Goal: Transaction & Acquisition: Purchase product/service

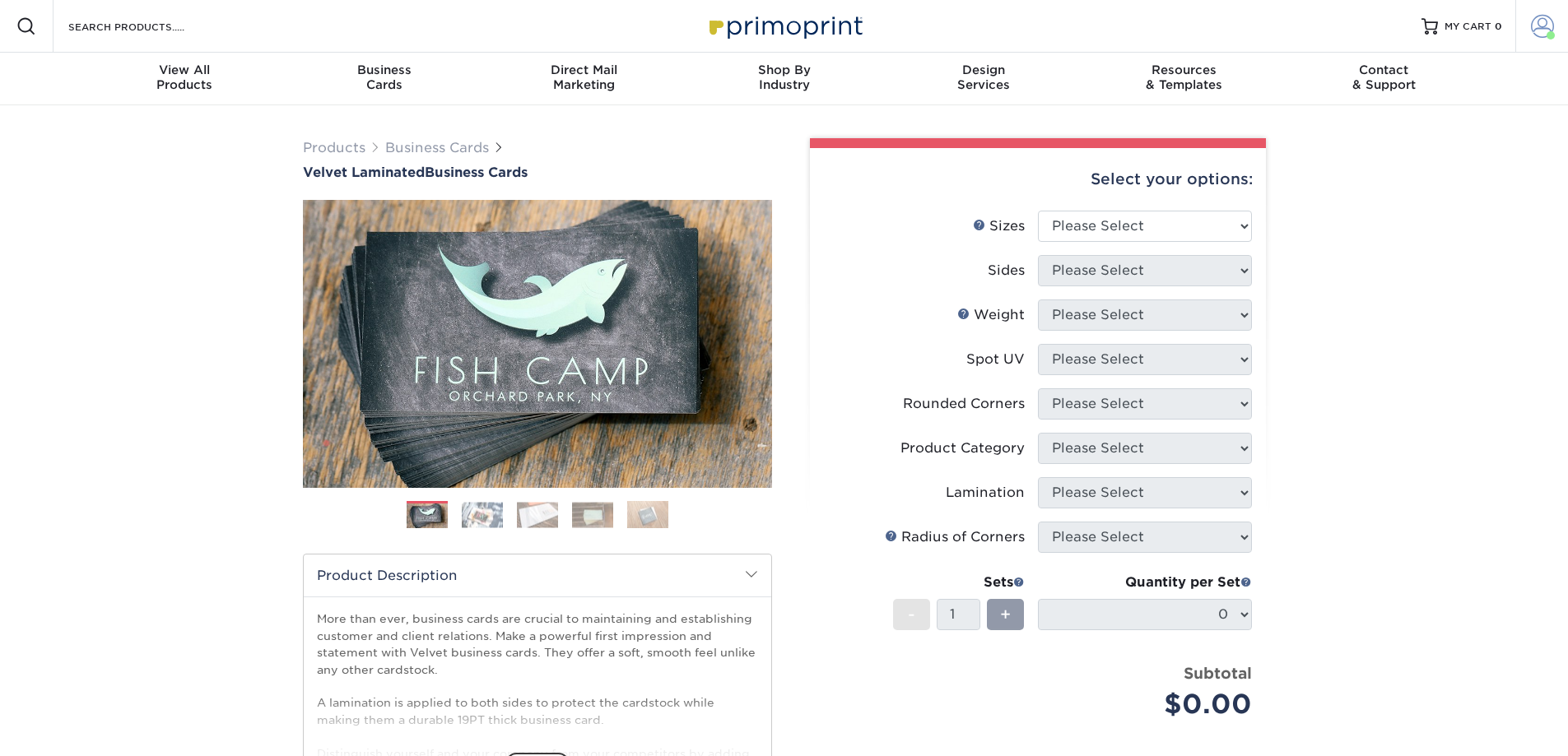
click at [1541, 30] on span at bounding box center [1541, 26] width 23 height 23
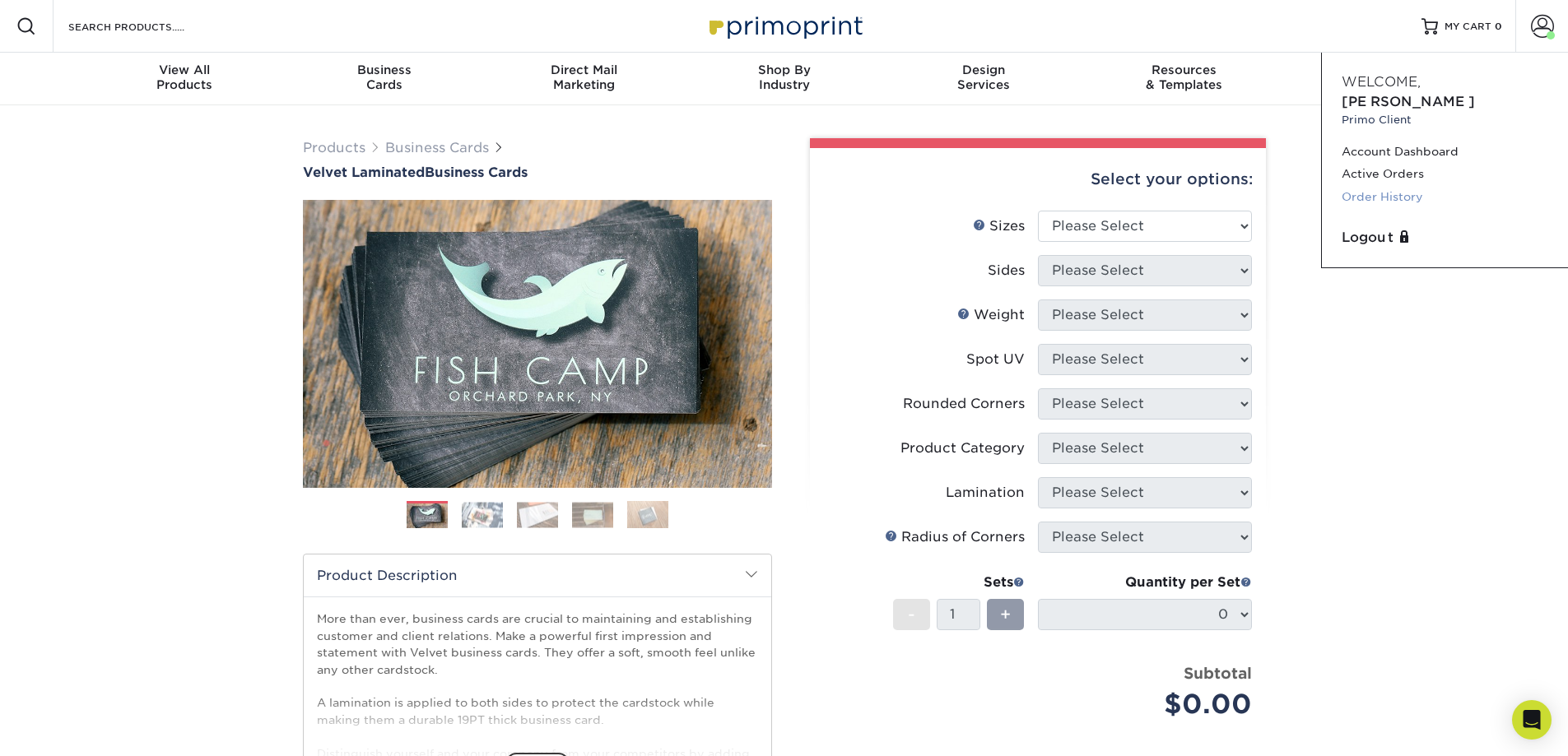
click at [1392, 186] on link "Order History" at bounding box center [1444, 197] width 206 height 22
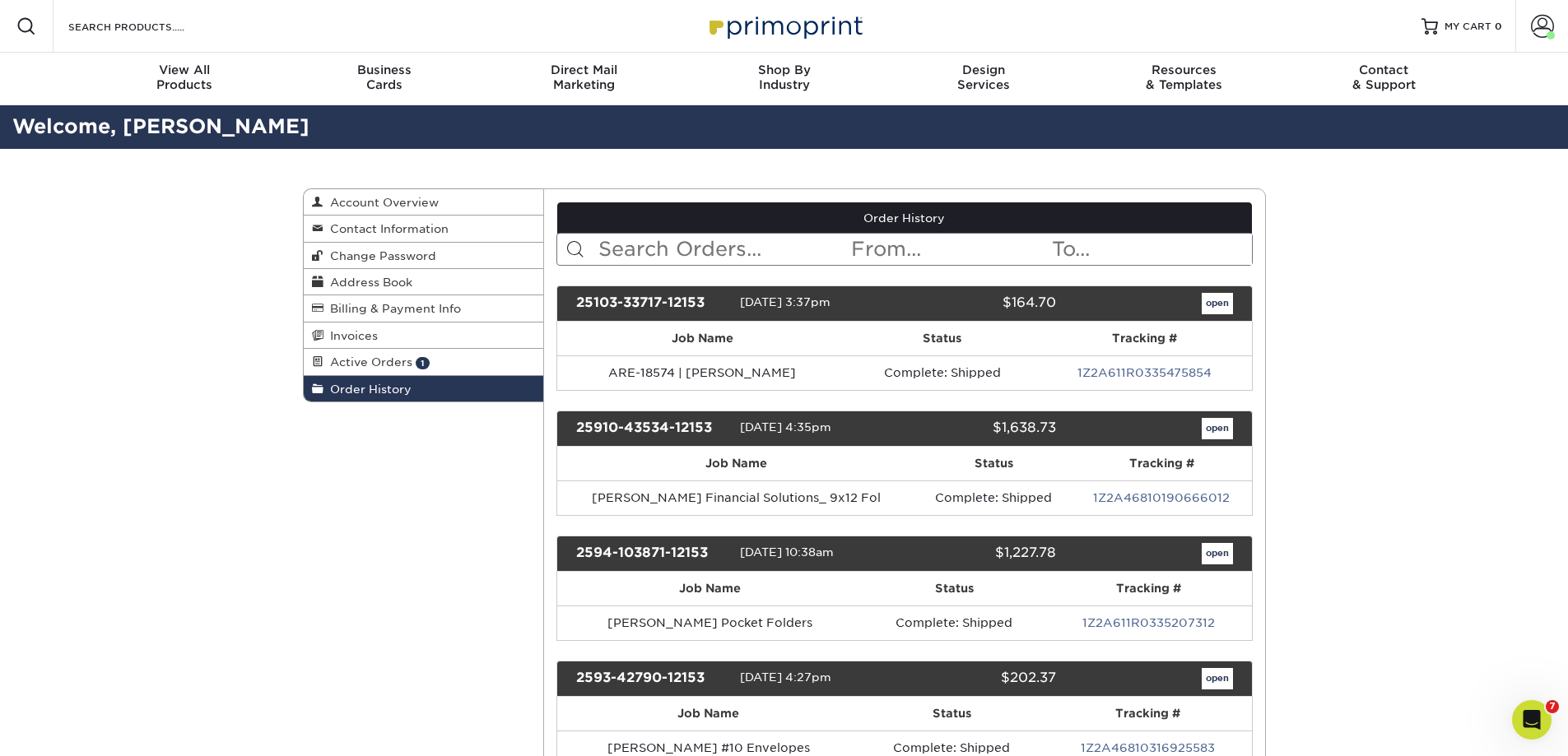
click at [720, 244] on input "text" at bounding box center [723, 250] width 253 height 31
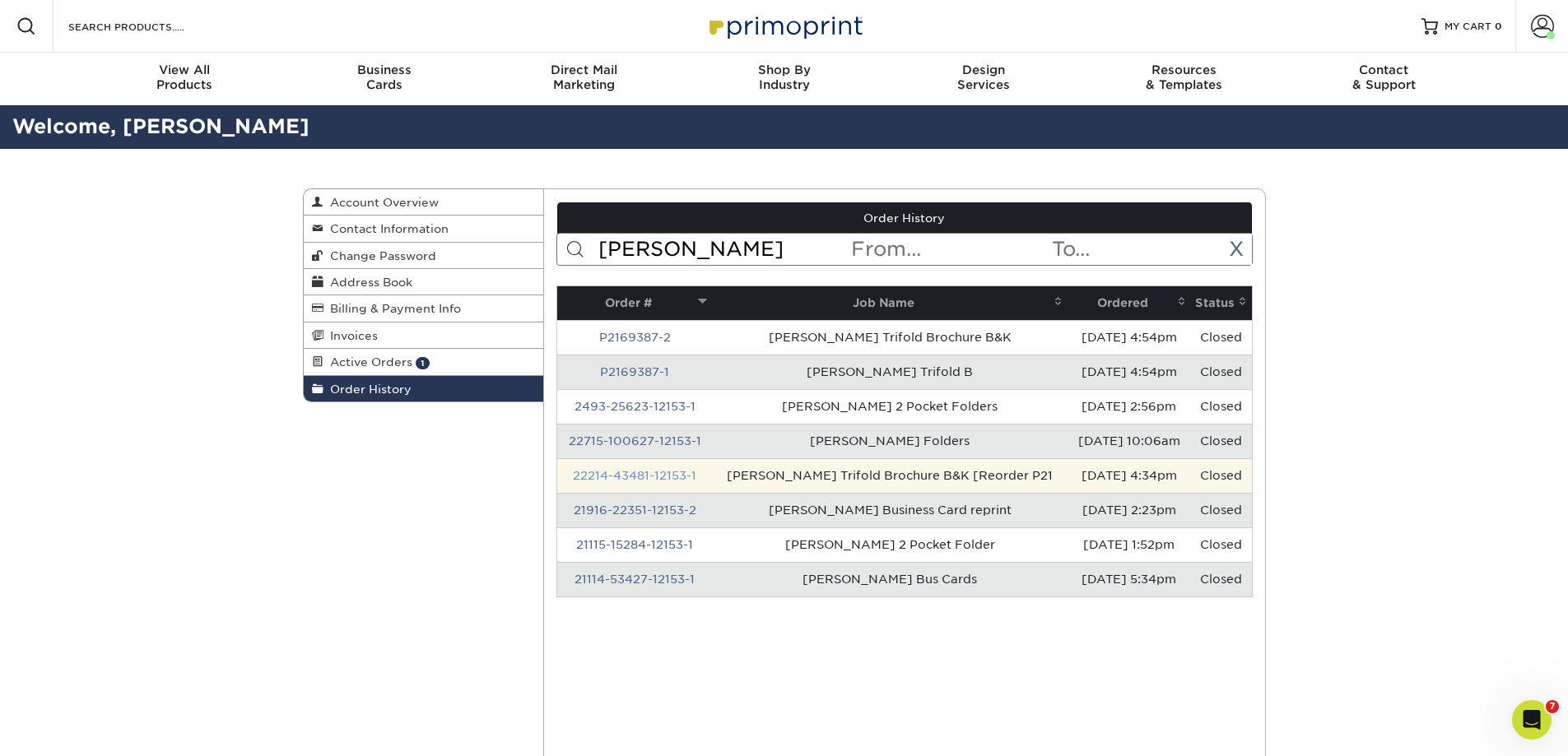
type input "baack"
click at [654, 475] on link "22214-43481-12153-1" at bounding box center [634, 476] width 124 height 13
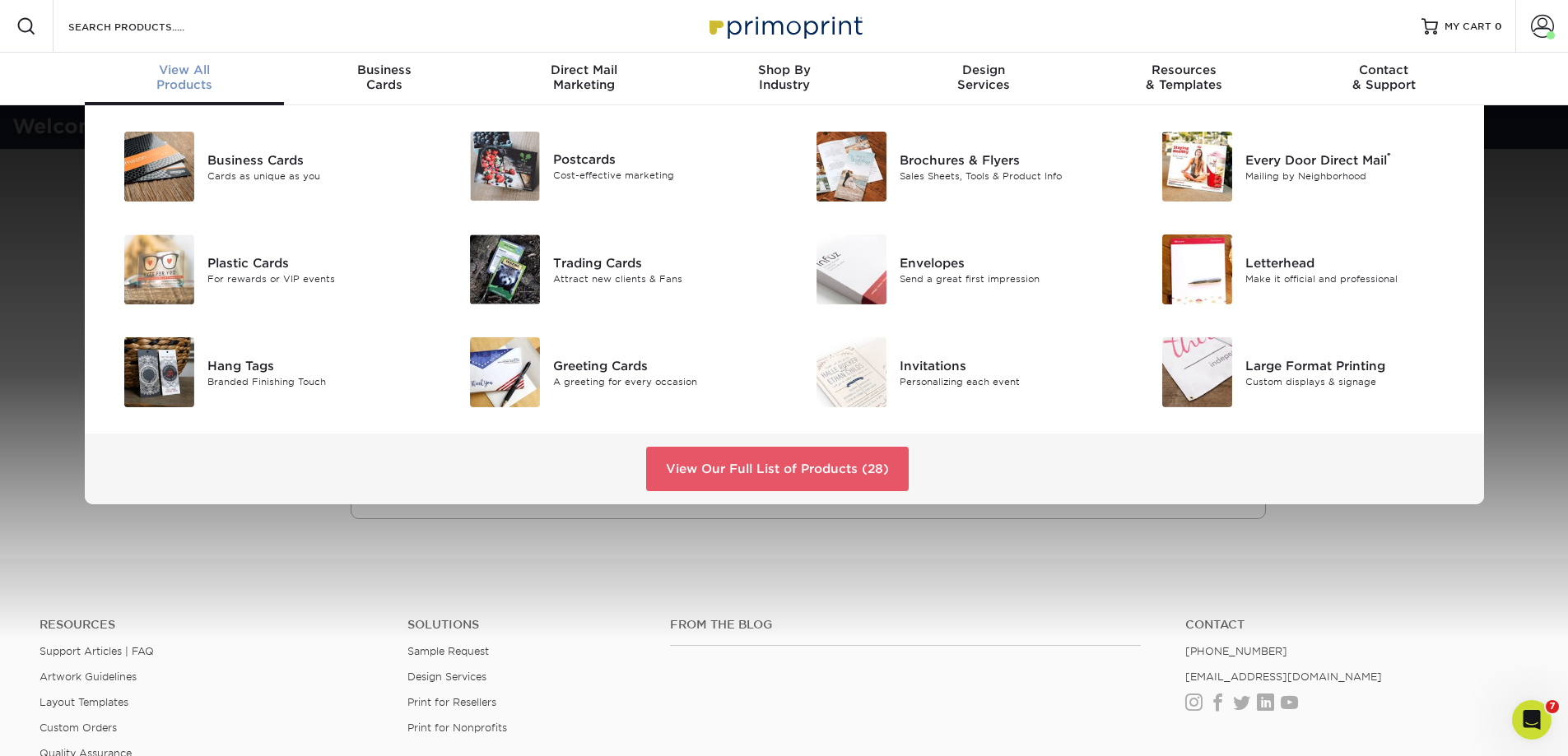
click at [204, 69] on span "View All" at bounding box center [184, 70] width 200 height 15
click at [950, 166] on div "Brochures & Flyers" at bounding box center [1008, 159] width 218 height 18
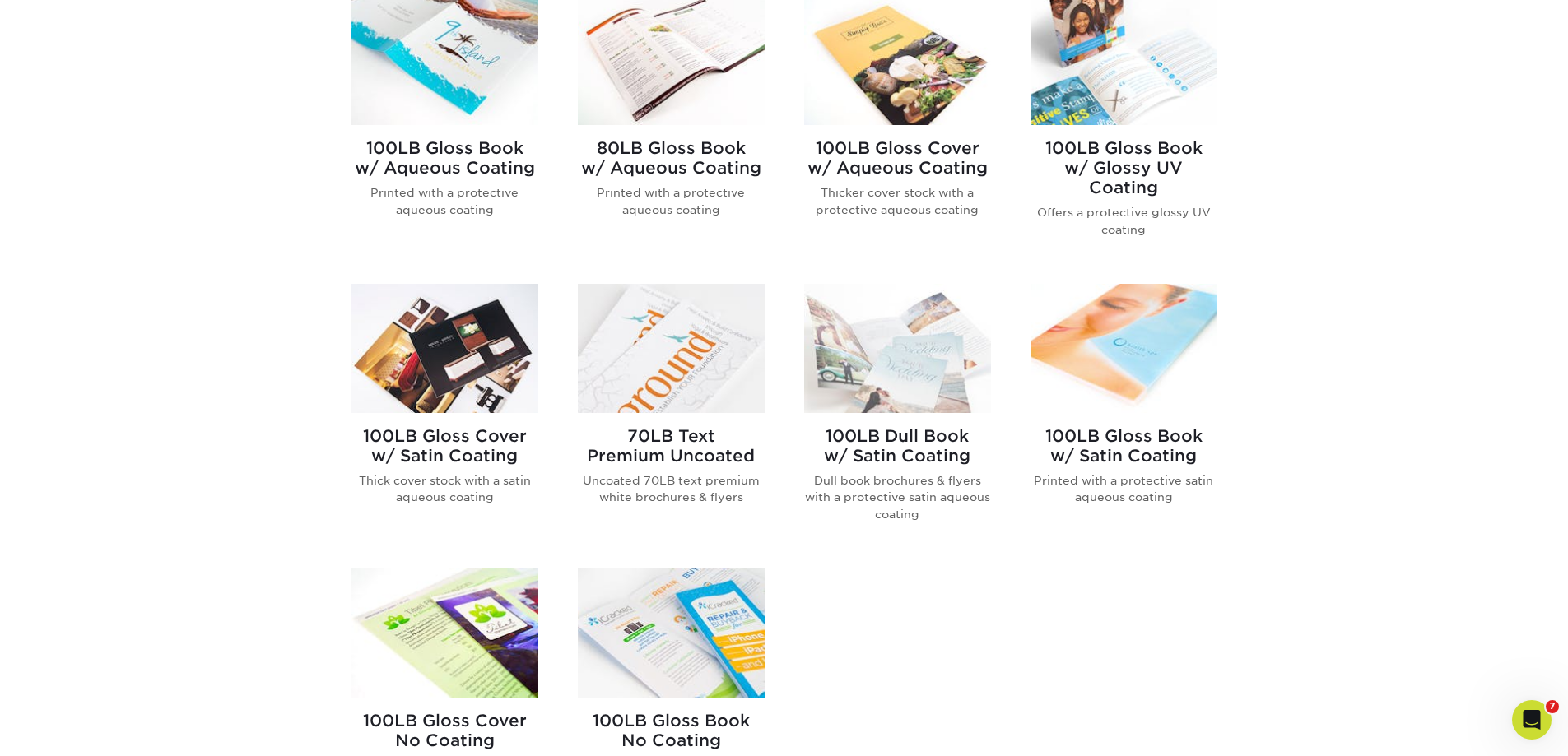
scroll to position [740, 0]
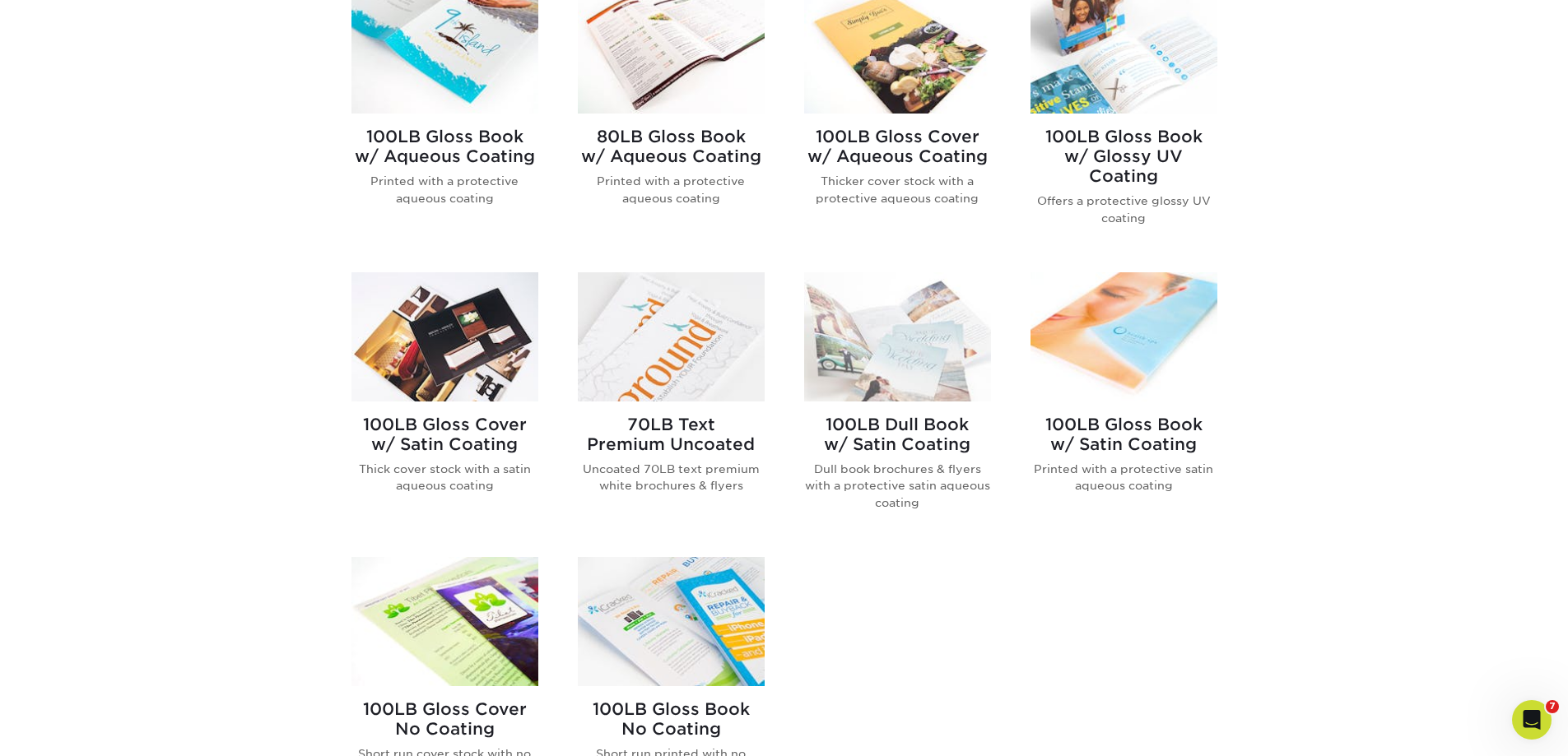
click at [1121, 440] on h2 "100LB Gloss Book w/ Satin Coating" at bounding box center [1124, 434] width 187 height 40
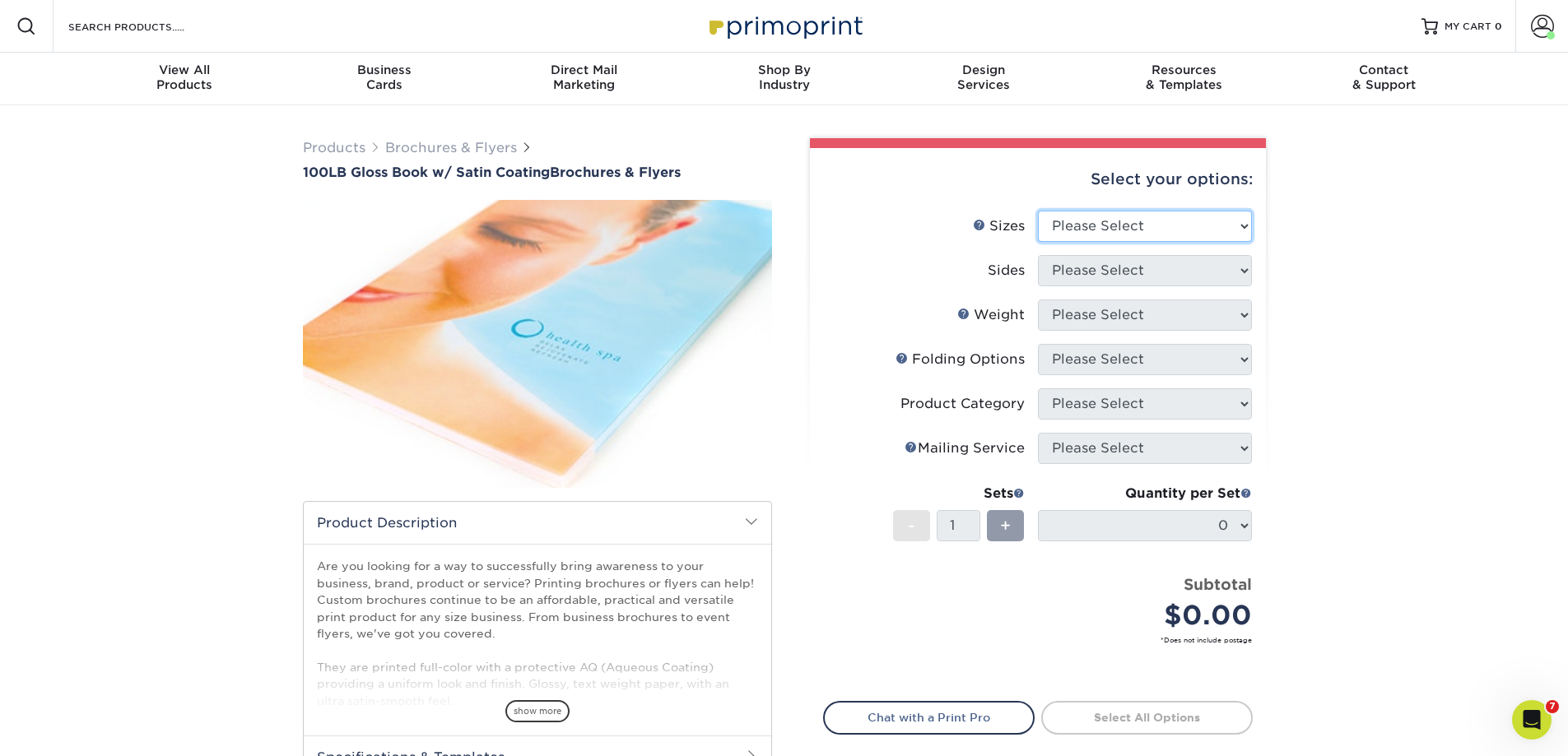
click at [1093, 229] on select "Please Select 3.67" x 8.5" 4" x 6" 4" x 8.5" 4" x 9" 4" x 11" 4.25" x 5.5" 4.25…" at bounding box center [1145, 227] width 214 height 31
select select "8.50x11.00"
click at [1038, 211] on select "Please Select 3.67" x 8.5" 4" x 6" 4" x 8.5" 4" x 9" 4" x 11" 4.25" x 5.5" 4.25…" at bounding box center [1145, 227] width 214 height 31
click at [1095, 265] on select "Please Select Print Both Sides Print Front Only" at bounding box center [1145, 271] width 214 height 31
select select "13abbda7-1d64-4f25-8bb2-c179b224825d"
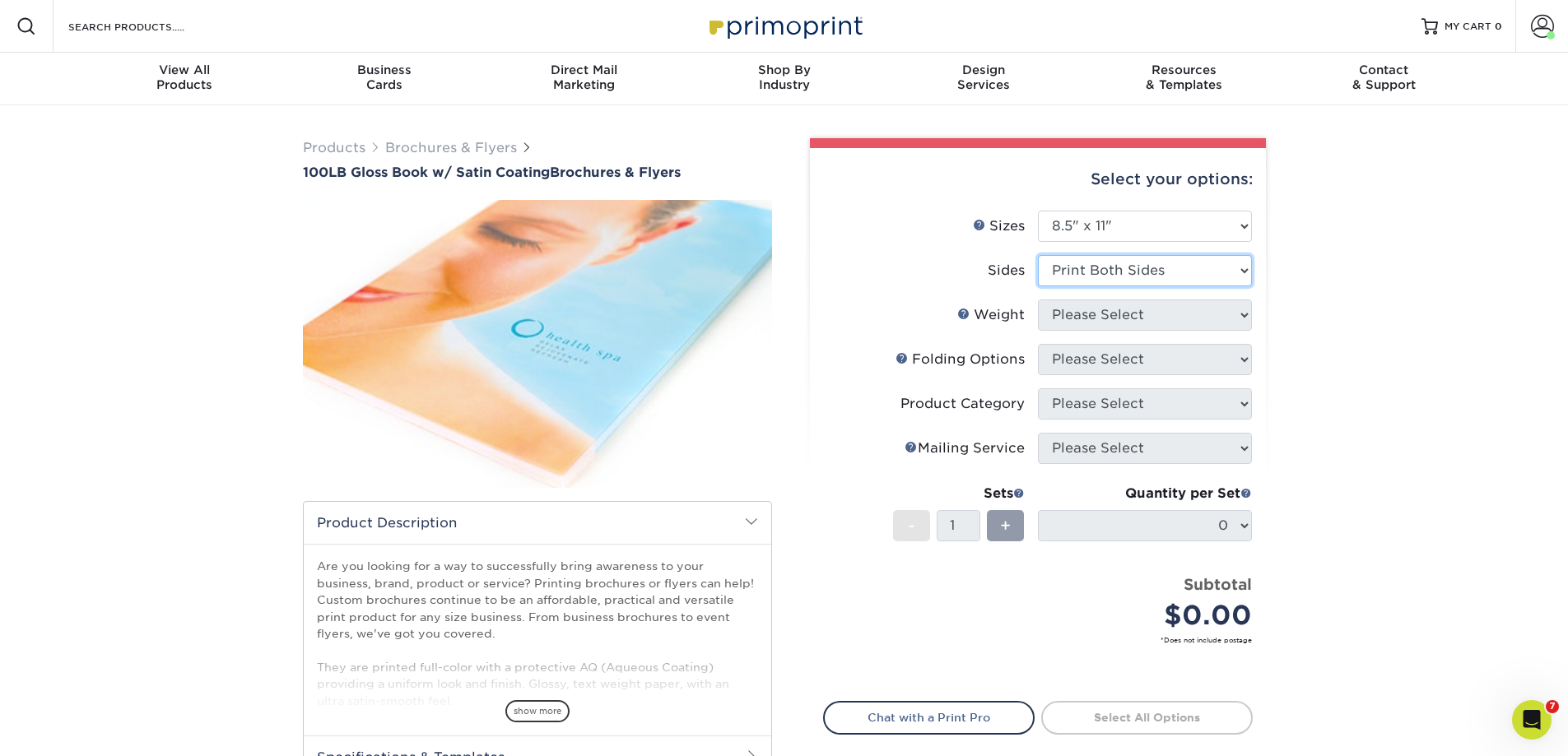
click at [1038, 255] on select "Please Select Print Both Sides Print Front Only" at bounding box center [1145, 271] width 214 height 31
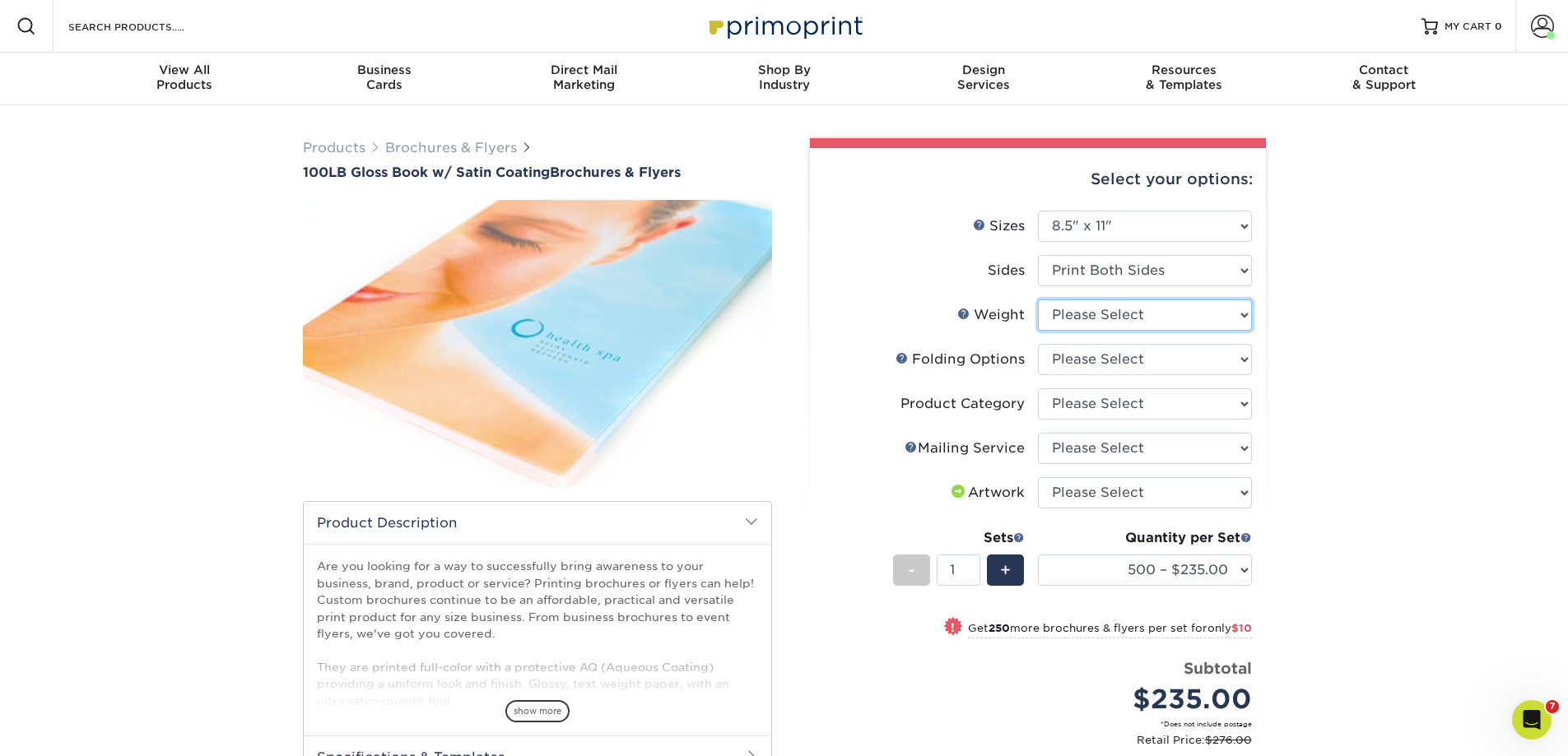
click at [1091, 318] on select "Please Select 100LB" at bounding box center [1145, 315] width 214 height 31
select select "100LB"
click at [1038, 300] on select "Please Select 100LB" at bounding box center [1145, 315] width 214 height 31
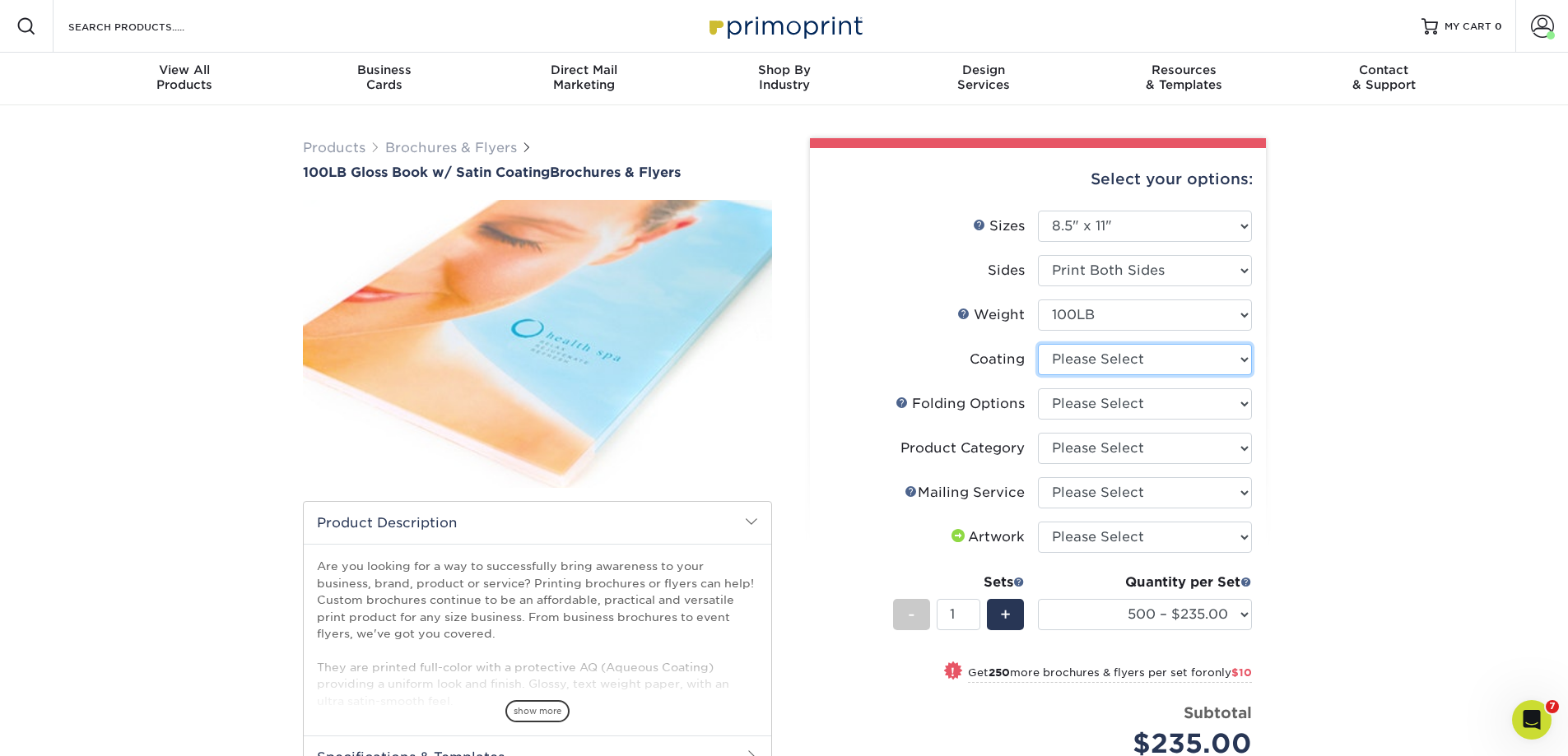
click at [1085, 362] on select at bounding box center [1145, 360] width 214 height 31
select select "1753ff32-3d28-4f95-990a-6fda0dbe3d7c"
click at [1038, 344] on select at bounding box center [1145, 360] width 214 height 31
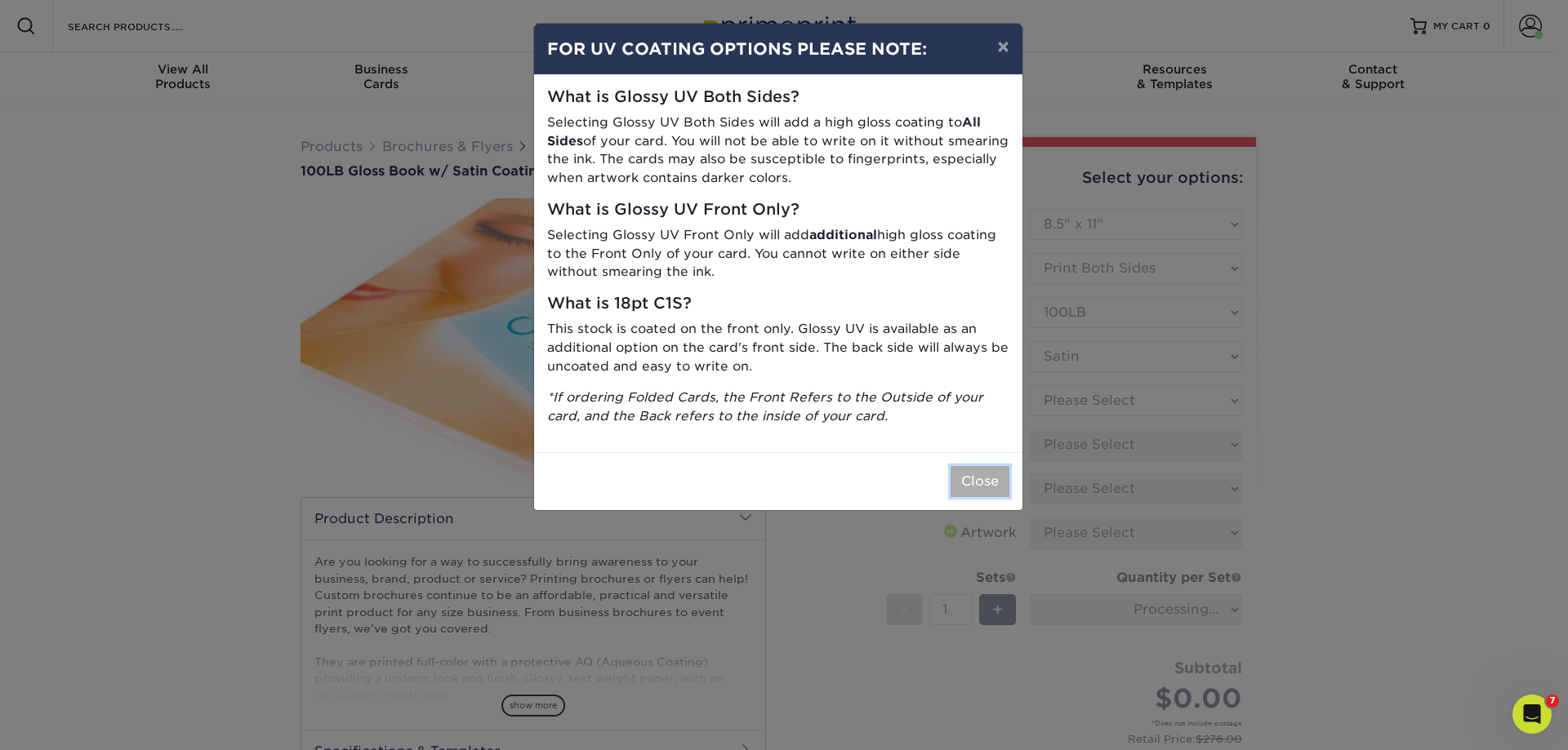
click at [985, 476] on button "Close" at bounding box center [980, 482] width 59 height 31
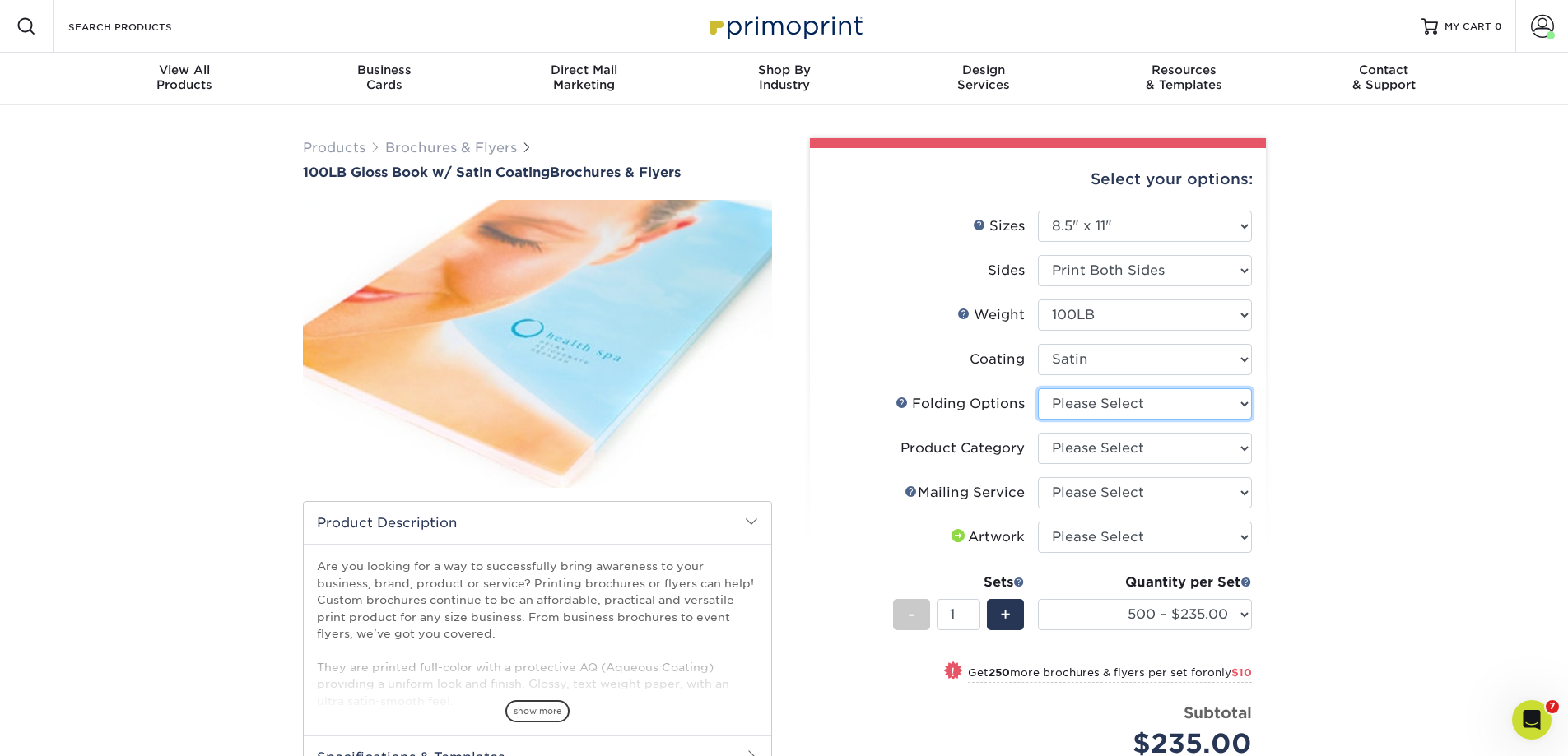
click at [1092, 405] on select "Please Select FLAT - No Folding Accordion Fold Half-Fold (Vertical) Half-Fold (…" at bounding box center [1145, 404] width 214 height 31
select select "6bd2fd9e-193e-4811-88f7-94c08206d735"
click at [1038, 388] on select "Please Select FLAT - No Folding Accordion Fold Half-Fold (Vertical) Half-Fold (…" at bounding box center [1145, 404] width 214 height 31
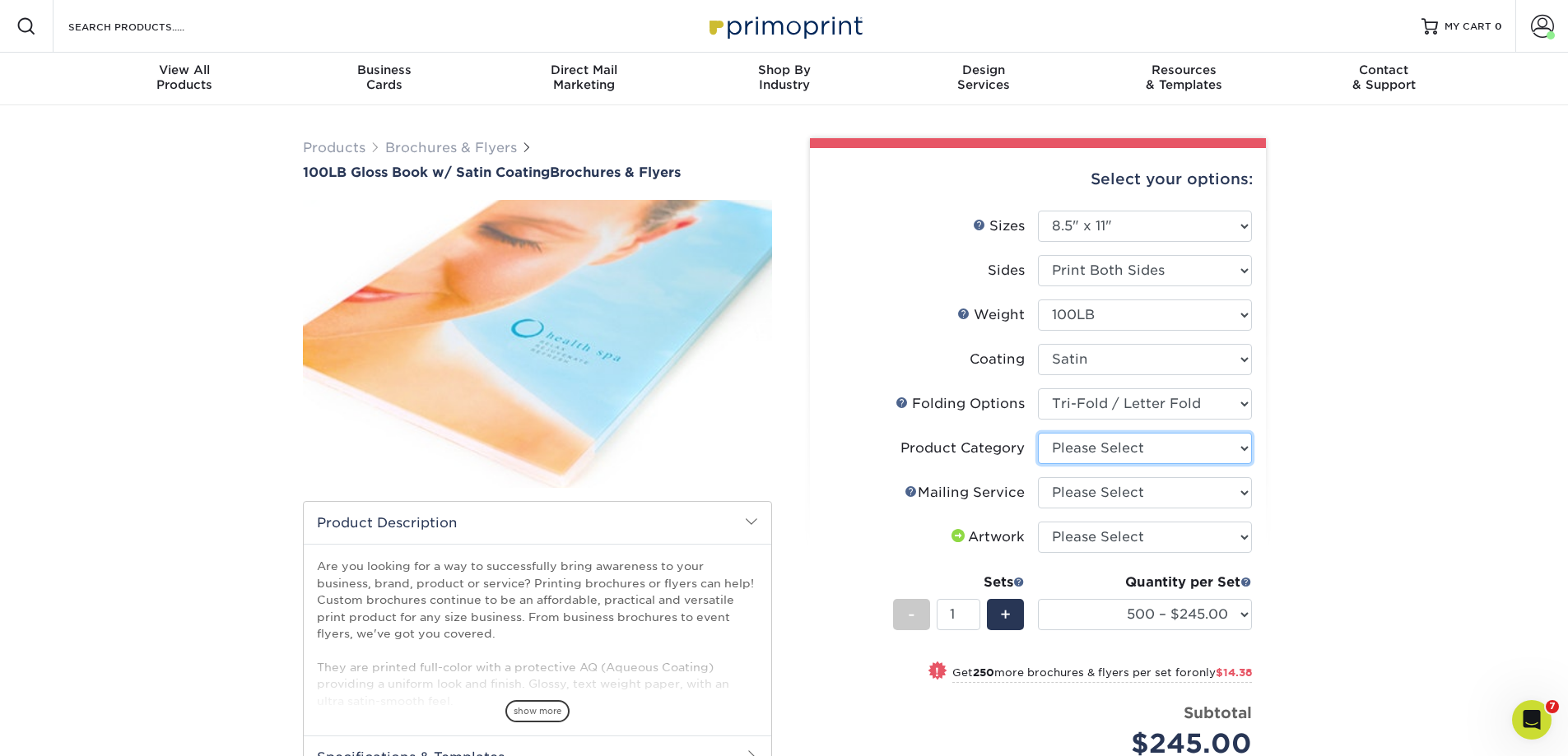
click at [1079, 443] on select "Please Select Flyers and Brochures" at bounding box center [1145, 449] width 214 height 31
select select "1a668080-6b7c-4174-b399-2c3833b27ef4"
click at [1038, 433] on select "Please Select Flyers and Brochures" at bounding box center [1145, 449] width 214 height 31
click at [1085, 497] on select "Please Select No Direct Mailing Service No, I will mail/stamp/imprint Direct Ma…" at bounding box center [1145, 493] width 214 height 31
select select "3e5e9bdd-d78a-4c28-a41d-fe1407925ca6"
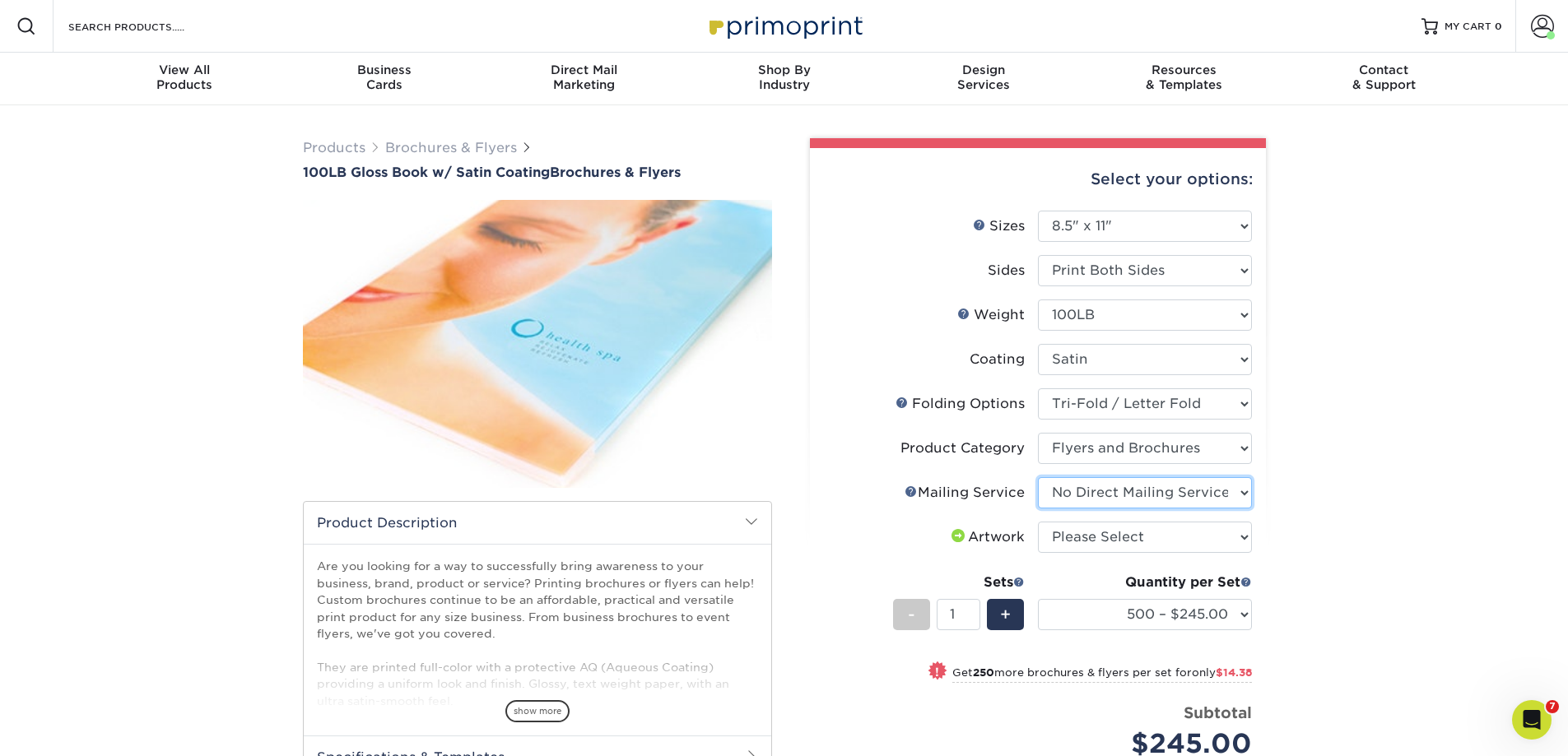
click at [1038, 478] on select "Please Select No Direct Mailing Service No, I will mail/stamp/imprint Direct Ma…" at bounding box center [1145, 493] width 214 height 31
click at [1086, 529] on select "Please Select I will upload files I need a design - $175" at bounding box center [1145, 537] width 214 height 31
select select "upload"
click at [1038, 522] on select "Please Select I will upload files I need a design - $175" at bounding box center [1145, 537] width 214 height 31
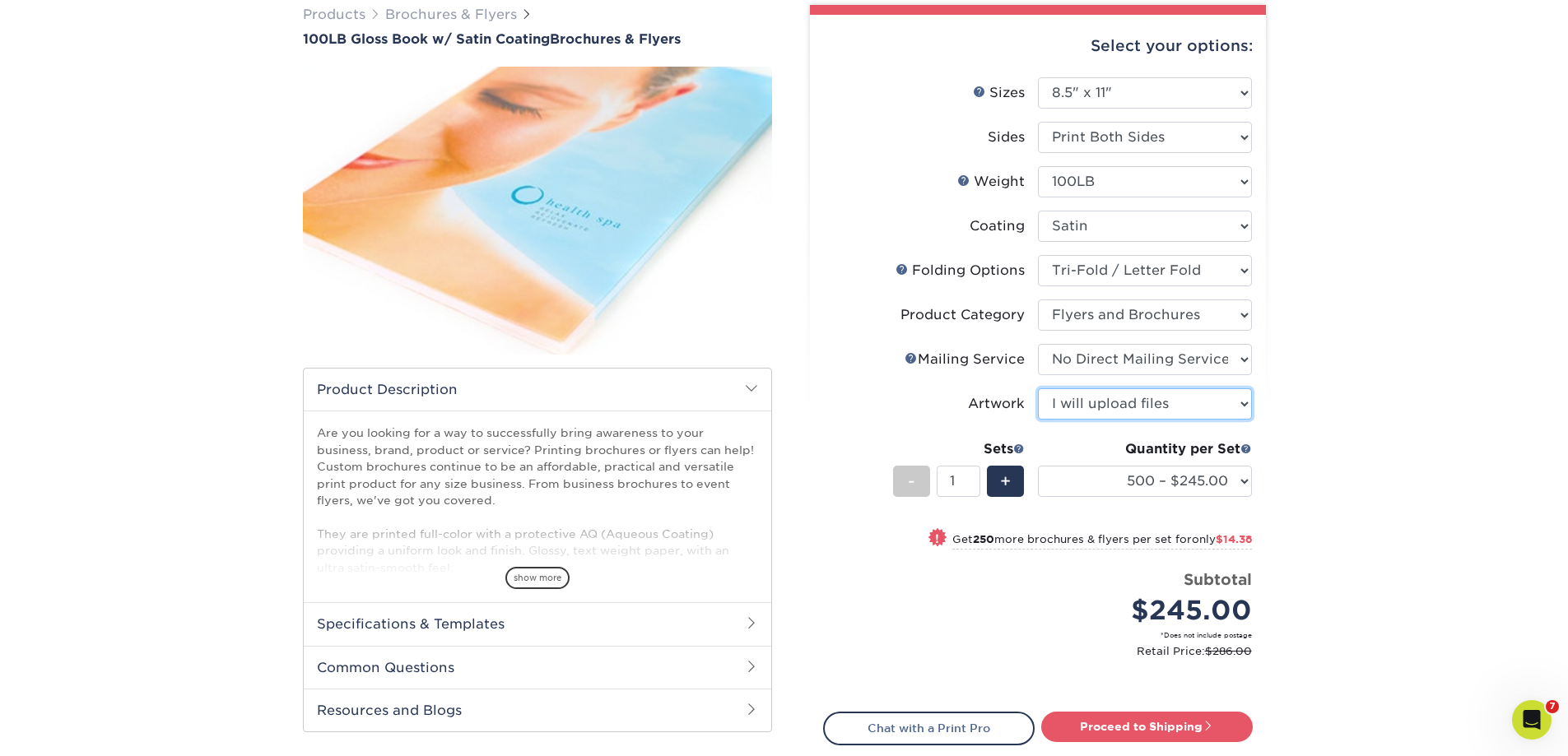
scroll to position [165, 0]
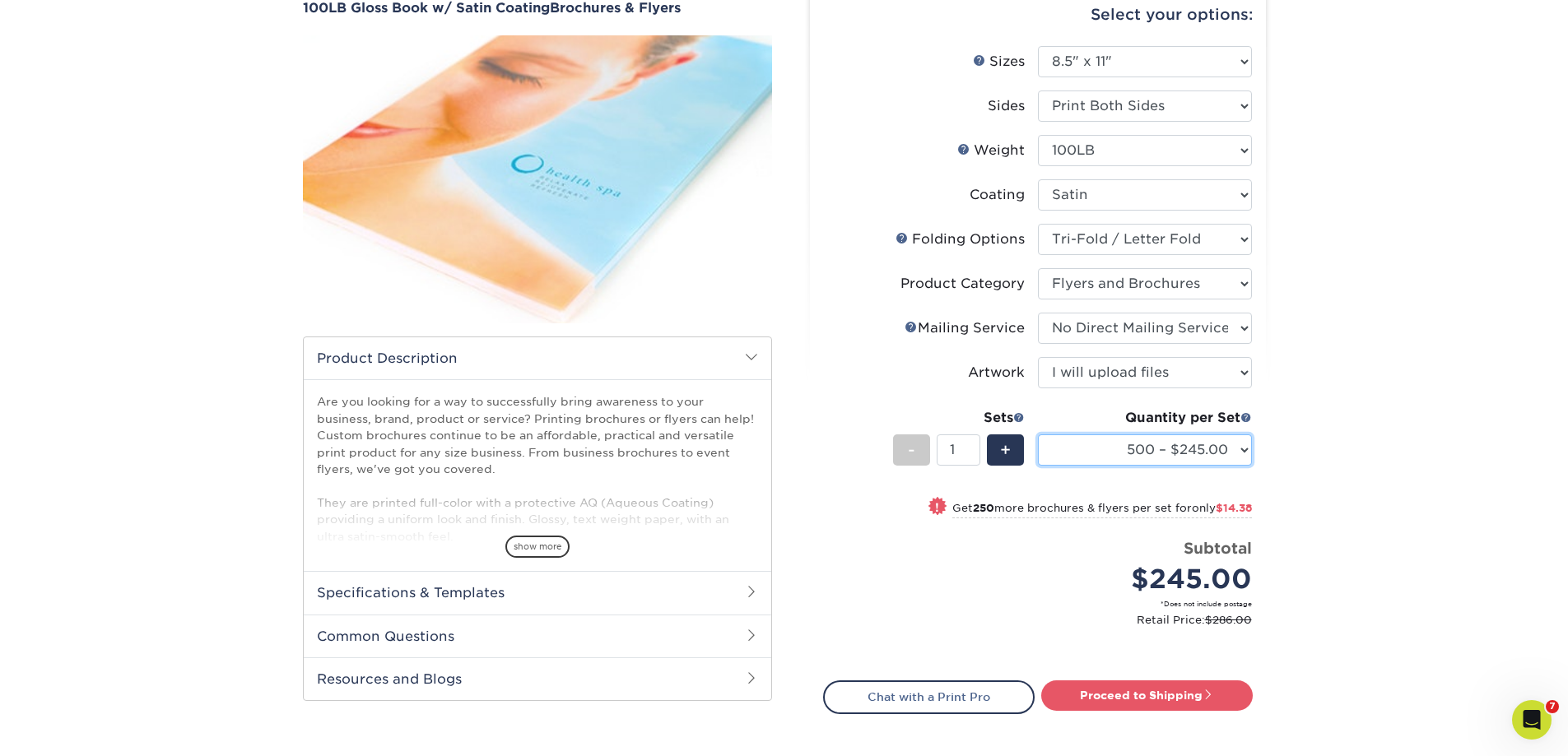
click at [1245, 448] on select "500 – $245.00 750 – $259.38 1000 – $286.75 1500 – $370.75 2000 – $357.75 2500 –…" at bounding box center [1145, 450] width 214 height 31
click at [1038, 434] on select "500 – $245.00 750 – $259.38 1000 – $286.75 1500 – $370.75 2000 – $357.75 2500 –…" at bounding box center [1145, 450] width 214 height 31
click at [1242, 448] on select "500 – $245.00 750 – $259.38 1000 – $286.75 1500 – $370.75 2000 – $357.75 2500 –…" at bounding box center [1145, 450] width 214 height 31
click at [1038, 434] on select "500 – $245.00 750 – $259.38 1000 – $286.75 1500 – $370.75 2000 – $357.75 2500 –…" at bounding box center [1145, 450] width 214 height 31
click at [1245, 446] on select "500 – $245.00 750 – $259.38 1000 – $286.75 1500 – $370.75 2000 – $357.75 2500 –…" at bounding box center [1145, 450] width 214 height 31
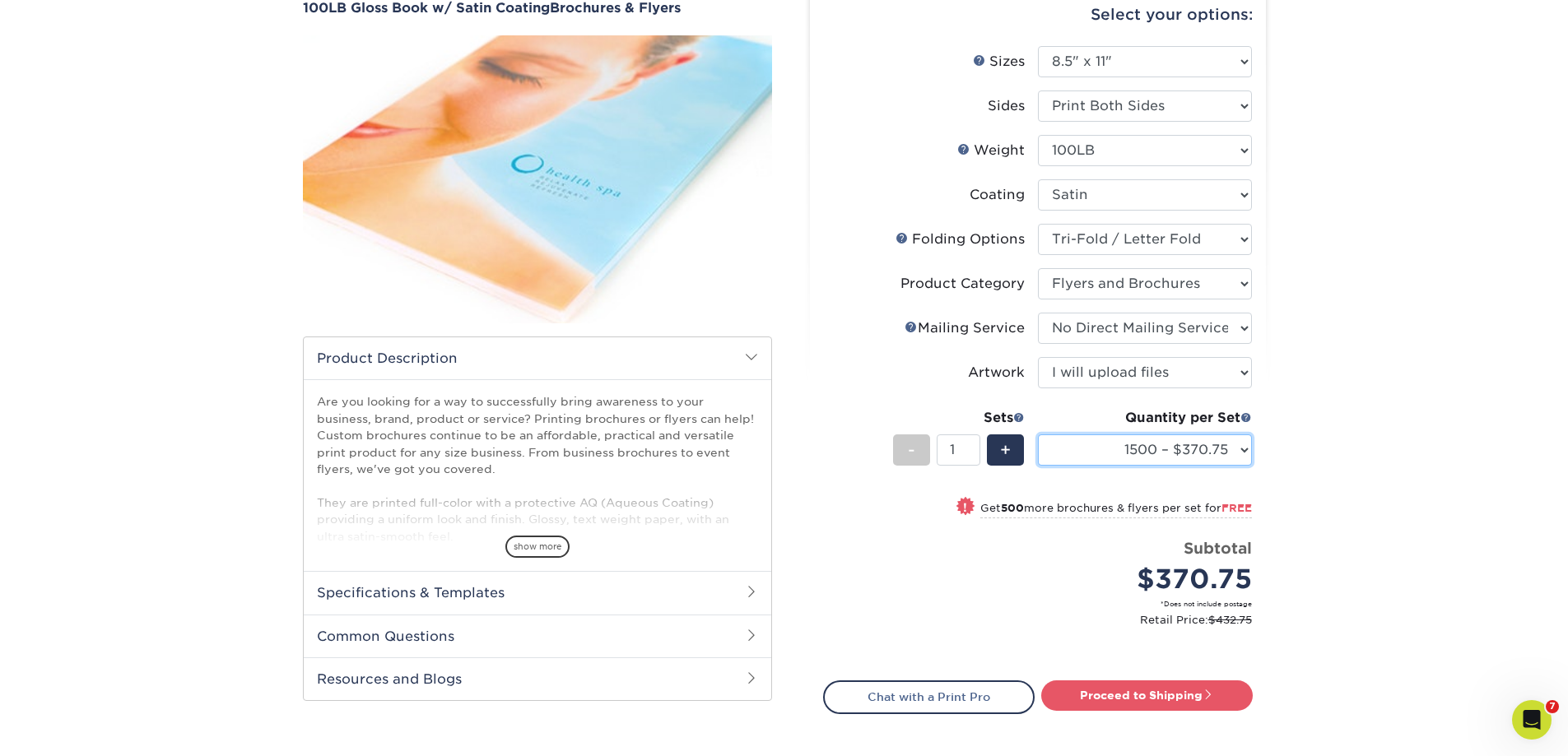
click at [1244, 447] on select "500 – $245.00 750 – $259.38 1000 – $286.75 1500 – $370.75 2000 – $357.75 2500 –…" at bounding box center [1145, 450] width 214 height 31
click at [1240, 450] on select "500 – $245.00 750 – $259.38 1000 – $286.75 1500 – $370.75 2000 – $357.75 2500 –…" at bounding box center [1145, 450] width 214 height 31
select select "2000 – $357.75"
click at [1038, 434] on select "500 – $245.00 750 – $259.38 1000 – $286.75 1500 – $370.75 2000 – $357.75 2500 –…" at bounding box center [1145, 450] width 214 height 31
click at [1245, 450] on select "500 – $245.00 750 – $259.38 1000 – $286.75 1500 – $370.75 2000 – $357.75 2500 –…" at bounding box center [1145, 450] width 214 height 31
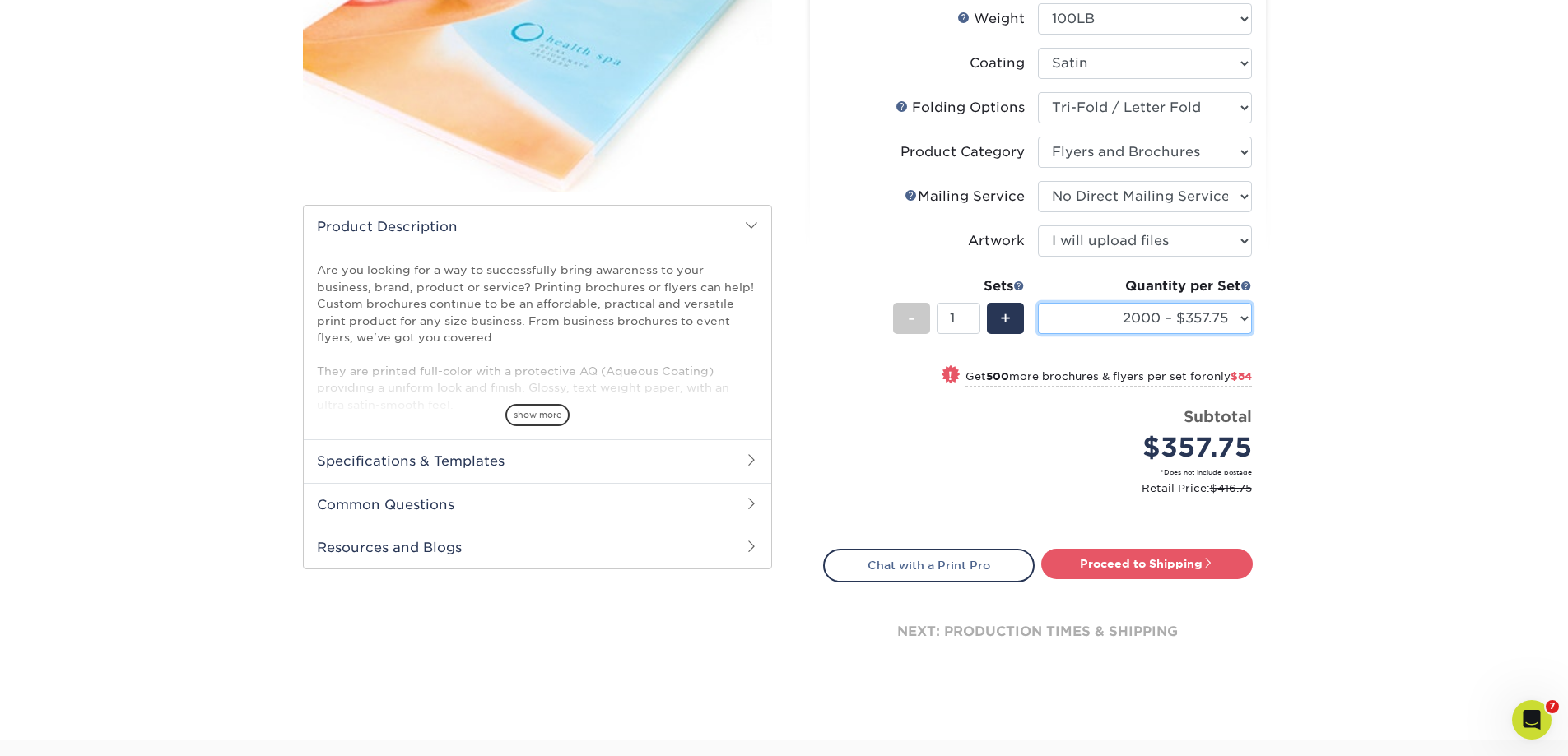
scroll to position [0, 0]
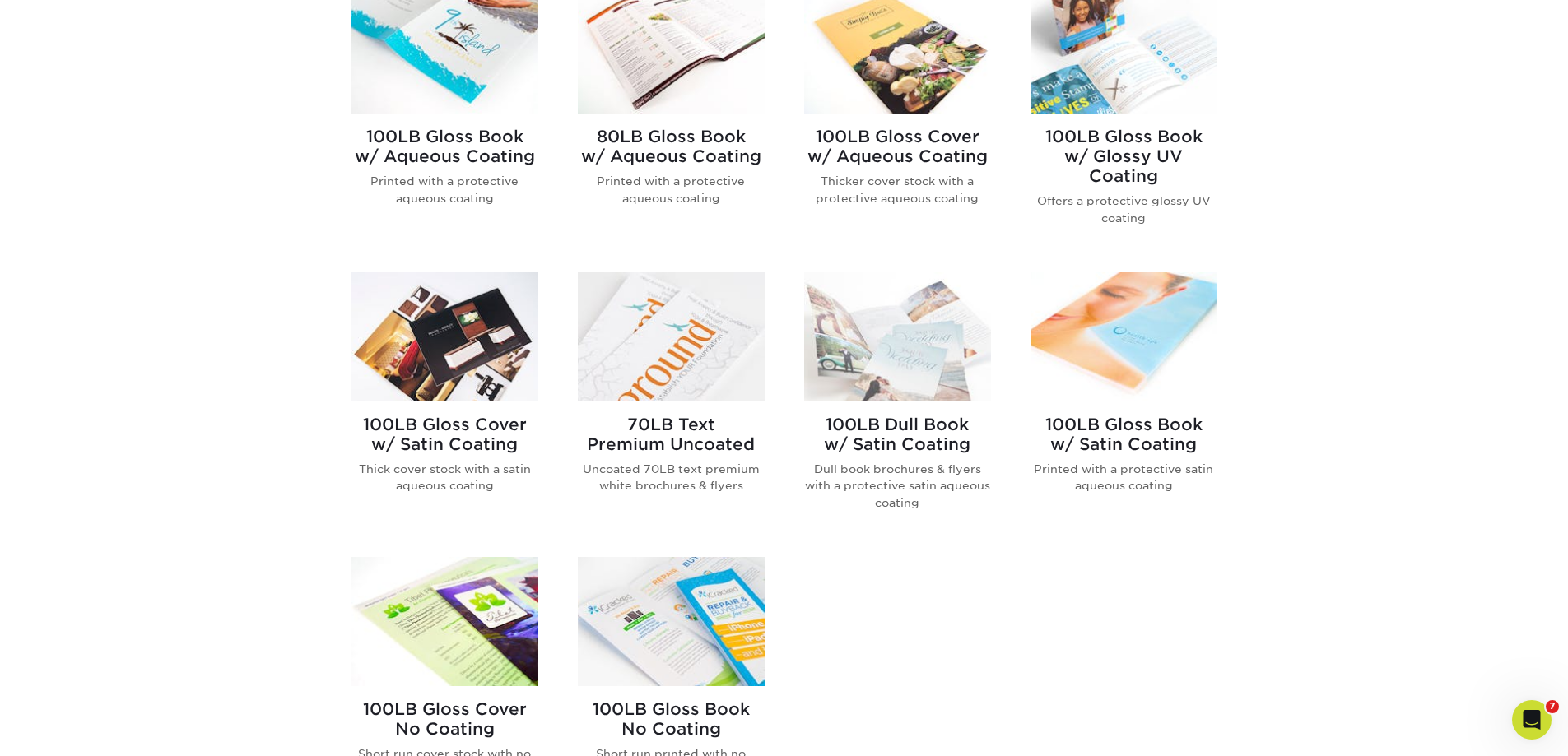
scroll to position [658, 0]
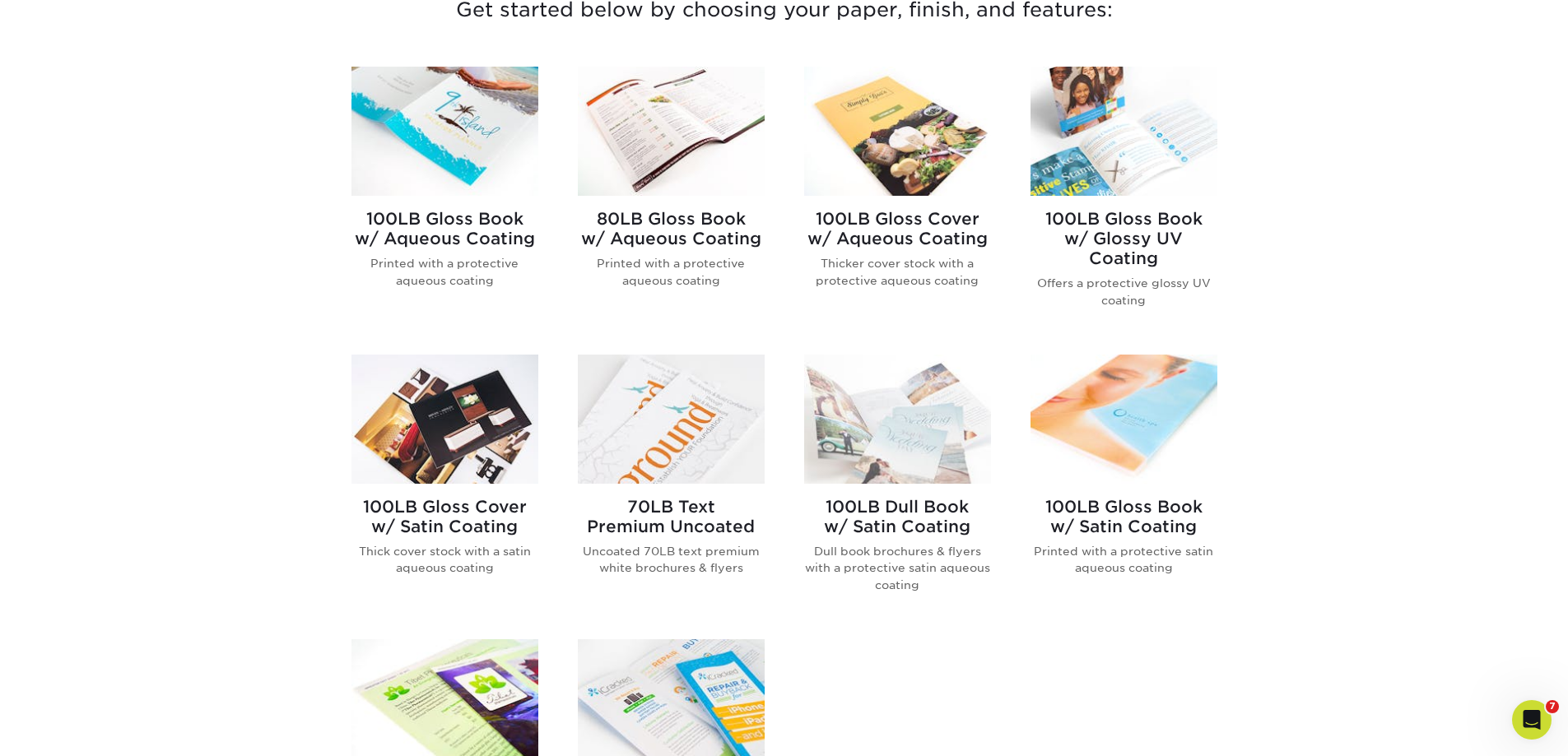
click at [419, 502] on h2 "100LB Gloss Cover w/ Satin Coating" at bounding box center [444, 516] width 187 height 40
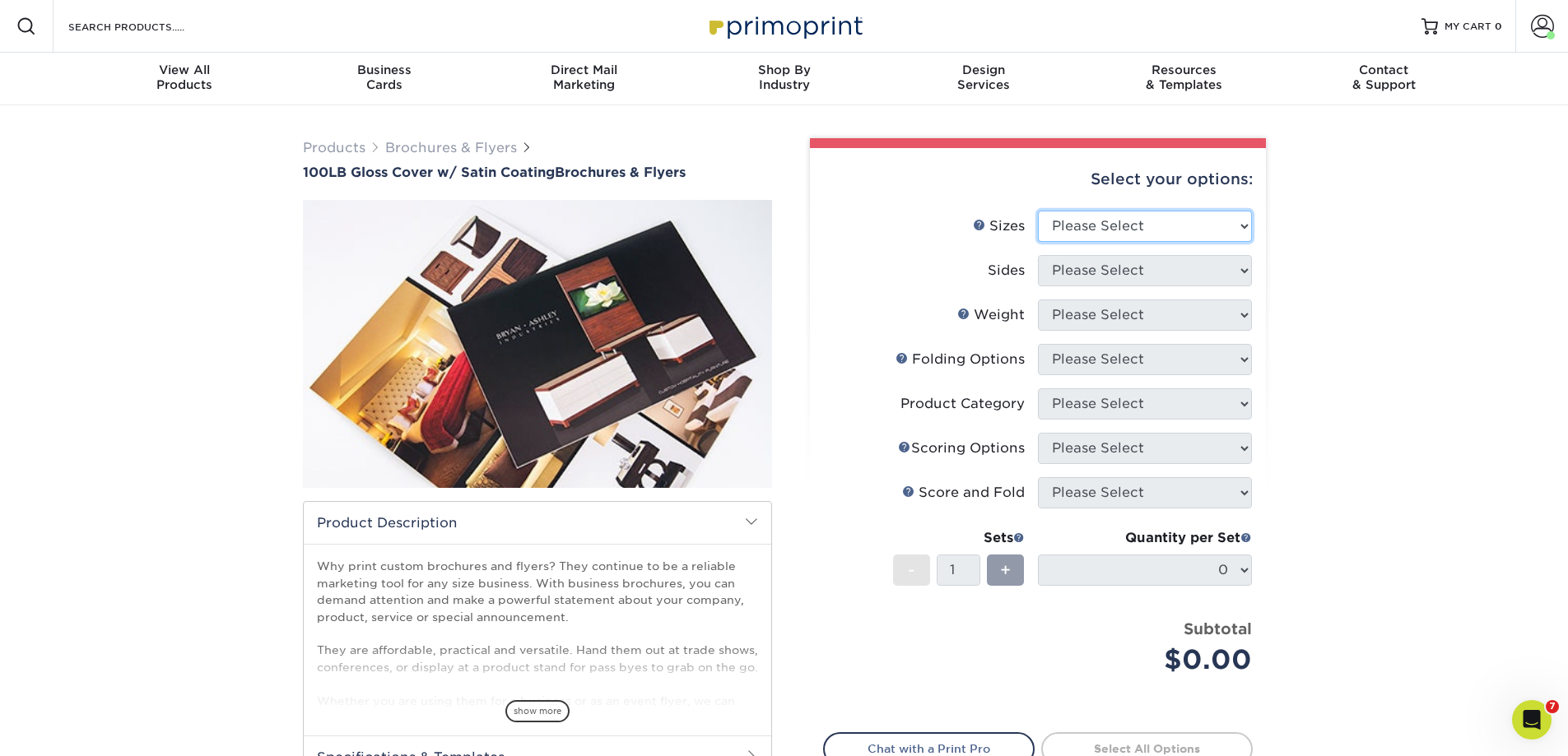
click at [1154, 220] on select "Please Select 3.67" x 8.5" 4" x 8.5" 4" x 11" 4" x 12" 4.25" x 11" 5.5" x 8.5" …" at bounding box center [1145, 227] width 214 height 31
select select "8.50x11.00"
click at [1038, 211] on select "Please Select 3.67" x 8.5" 4" x 8.5" 4" x 11" 4" x 12" 4.25" x 11" 5.5" x 8.5" …" at bounding box center [1145, 227] width 214 height 31
click at [1110, 271] on select "Please Select Print Both Sides Print Front Only" at bounding box center [1145, 271] width 214 height 31
select select "13abbda7-1d64-4f25-8bb2-c179b224825d"
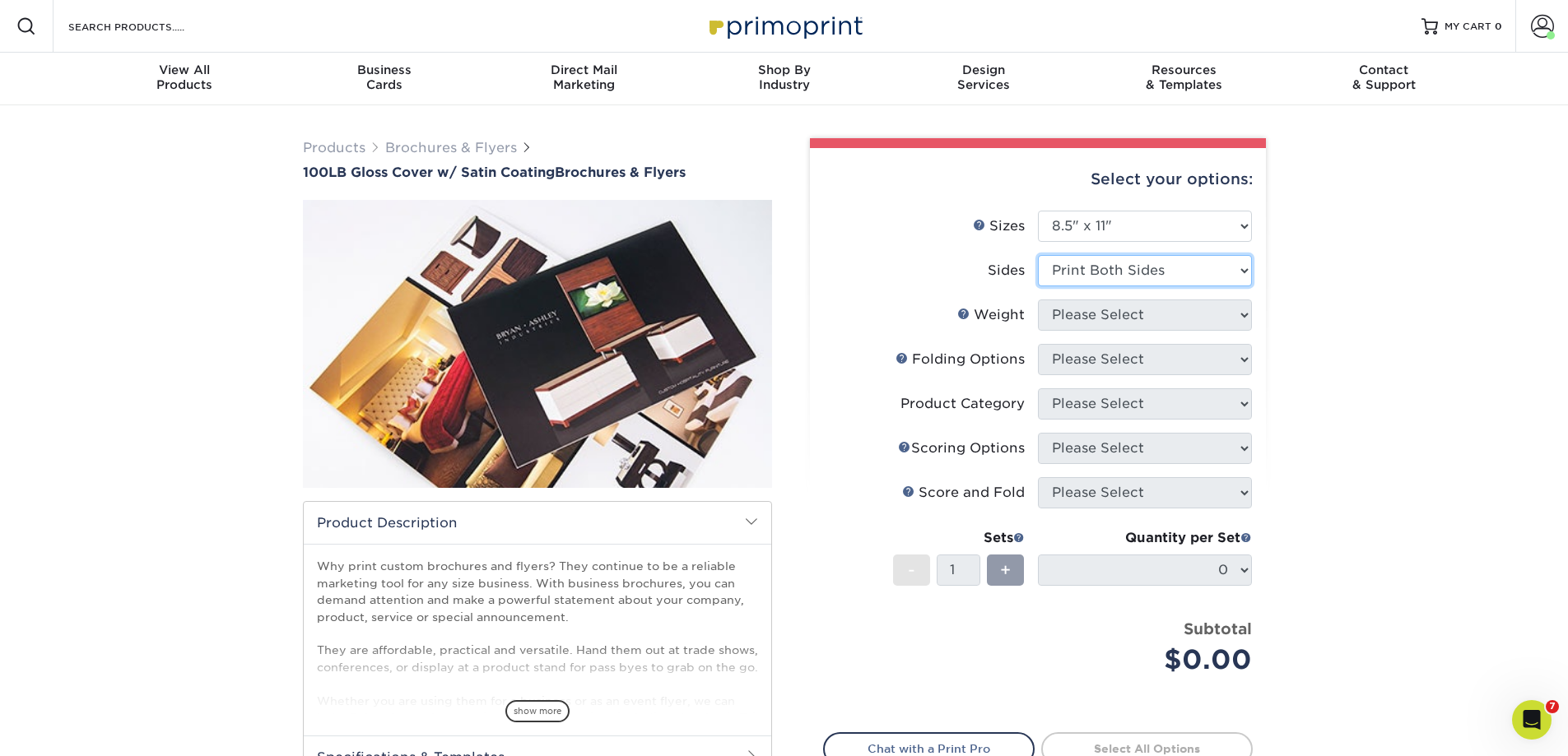
click at [1038, 255] on select "Please Select Print Both Sides Print Front Only" at bounding box center [1145, 271] width 214 height 31
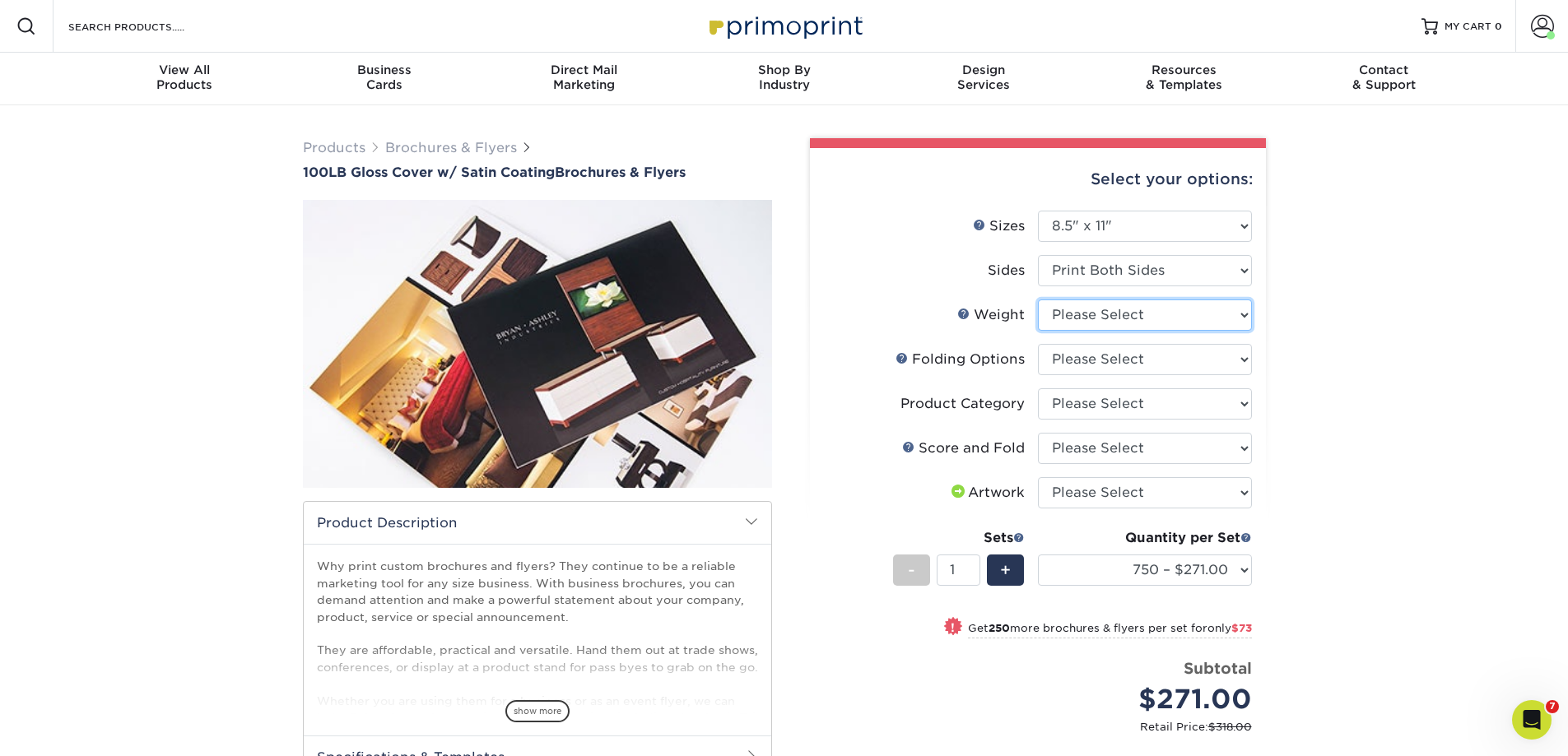
click at [1107, 317] on select "Please Select 100LB" at bounding box center [1145, 315] width 214 height 31
select select "100LB"
click at [1038, 300] on select "Please Select 100LB" at bounding box center [1145, 315] width 214 height 31
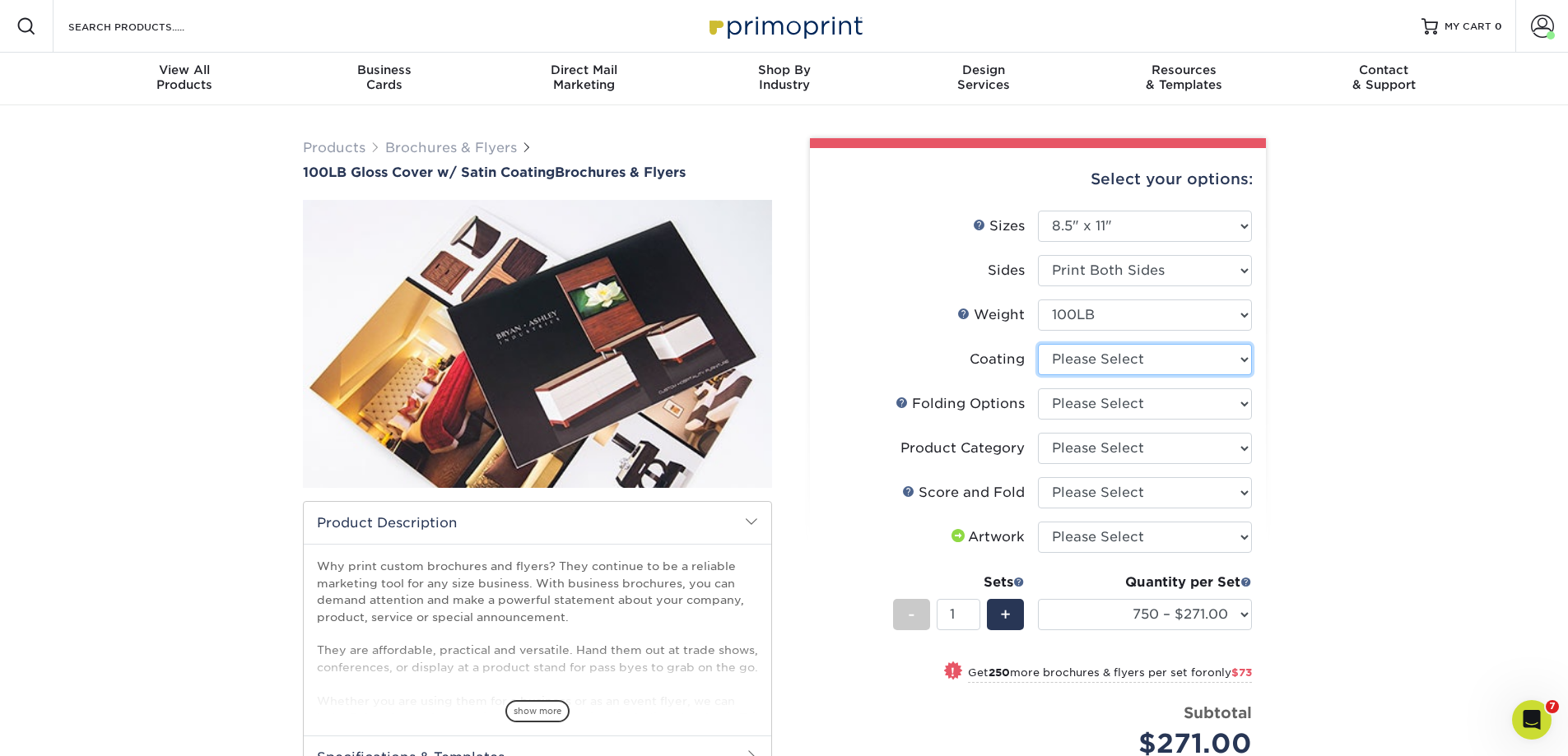
click at [1102, 360] on select at bounding box center [1145, 360] width 214 height 31
select select "1753ff32-3d28-4f95-990a-6fda0dbe3d7c"
click at [1038, 344] on select at bounding box center [1145, 360] width 214 height 31
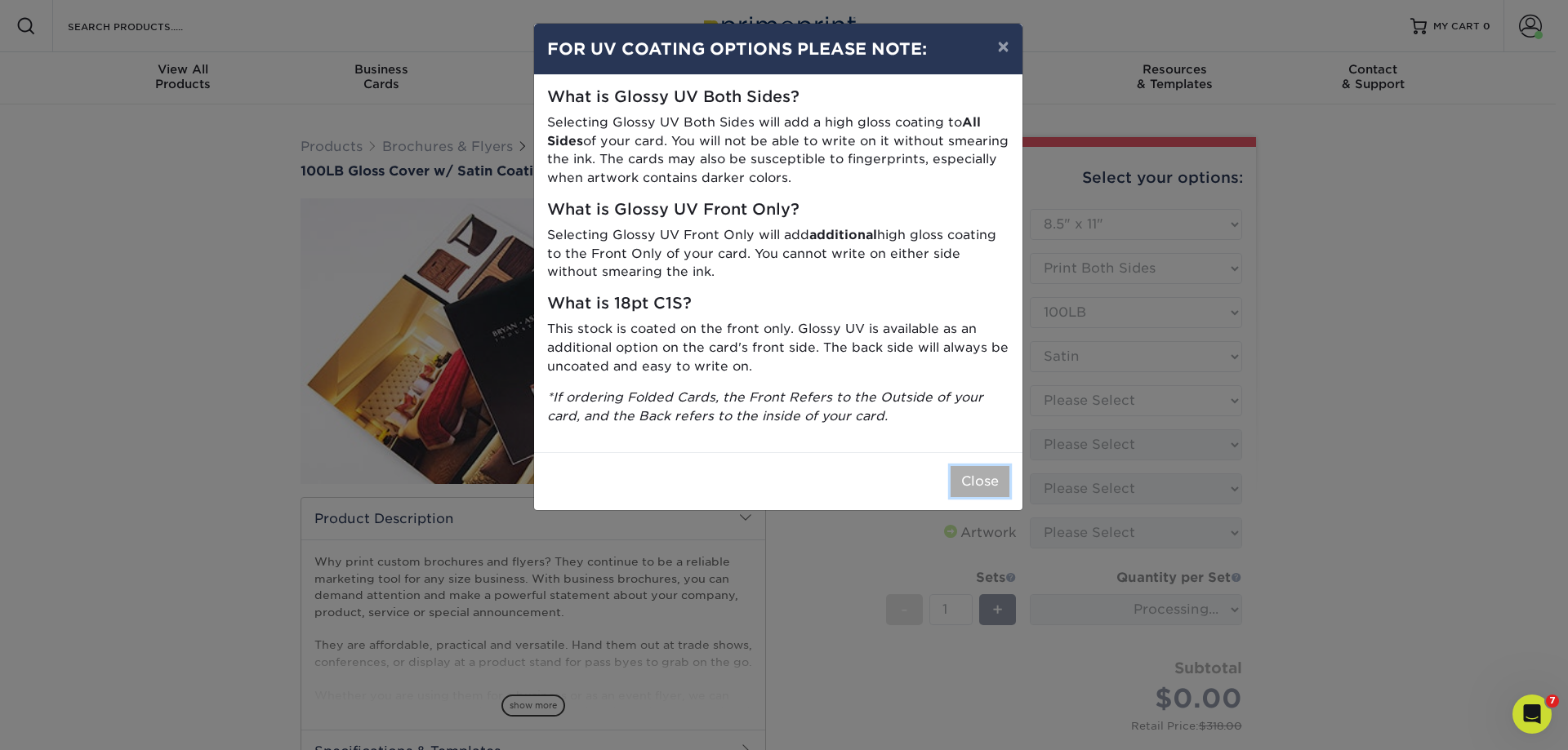
click at [978, 476] on button "Close" at bounding box center [980, 482] width 59 height 31
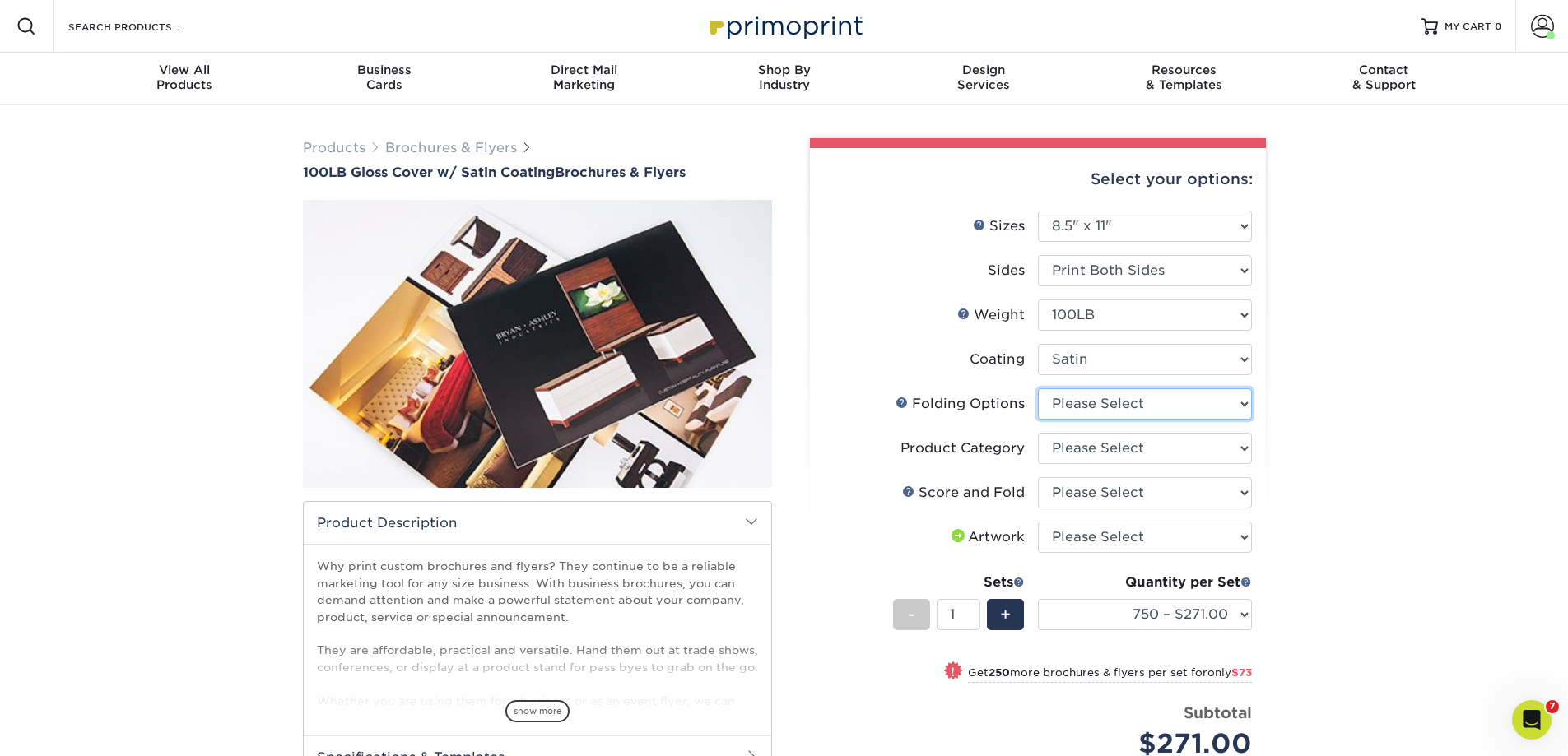
click at [1102, 405] on select "Please Select FLAT - No Folding" at bounding box center [1145, 404] width 214 height 31
click at [1345, 328] on div "Products Brochures & Flyers 100LB Gloss Cover w/ Satin Coating Brochures & Flye…" at bounding box center [784, 564] width 1568 height 918
click at [1239, 401] on select "Please Select FLAT - No Folding" at bounding box center [1145, 404] width 214 height 31
click at [1318, 373] on div "Products Brochures & Flyers 100LB Gloss Cover w/ Satin Coating Brochures & Flye…" at bounding box center [784, 564] width 1568 height 918
click at [1238, 401] on select "Please Select FLAT - No Folding" at bounding box center [1145, 404] width 214 height 31
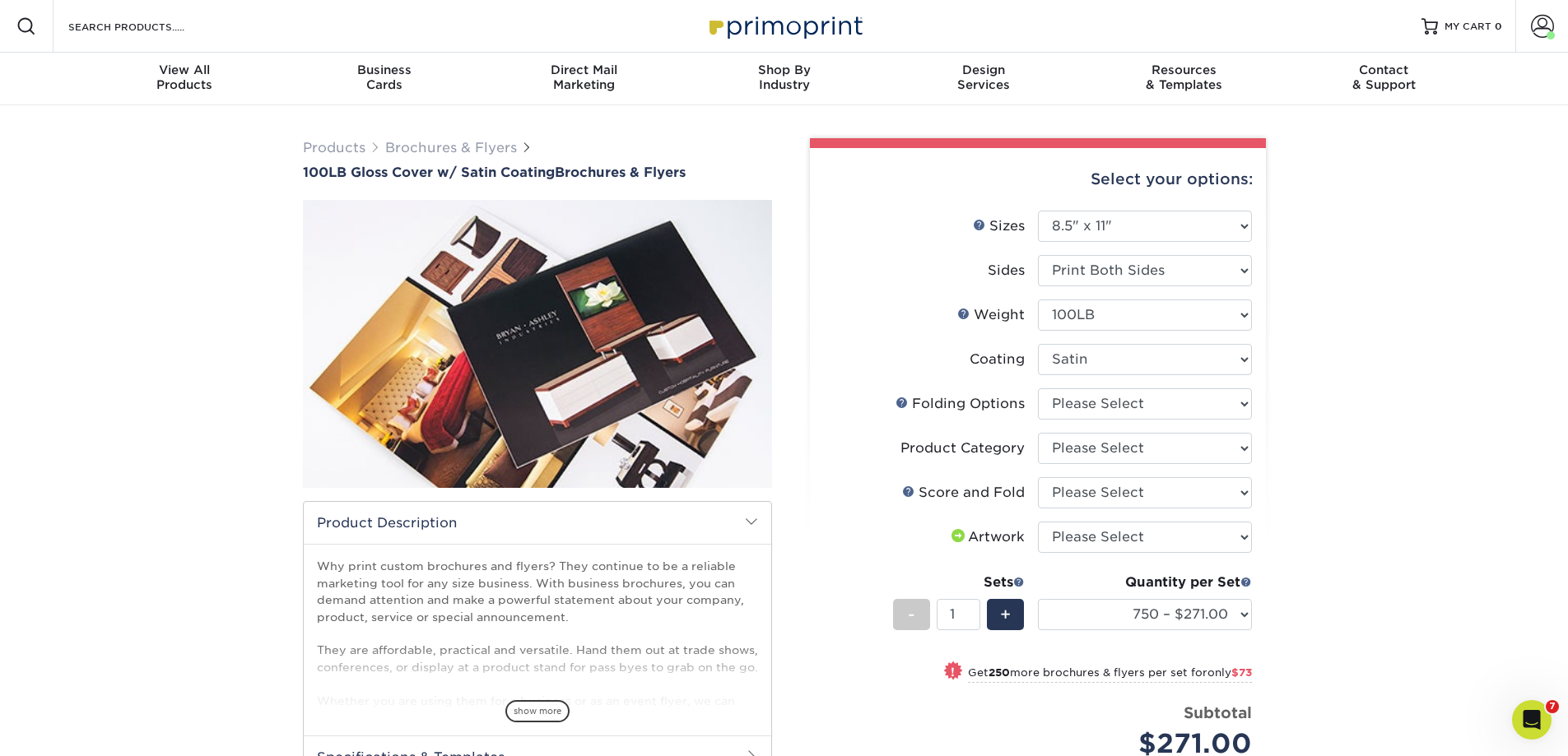
click at [1315, 379] on div "Products Brochures & Flyers 100LB Gloss Cover w/ Satin Coating Brochures & Flye…" at bounding box center [784, 564] width 1568 height 918
click at [1537, 23] on span at bounding box center [1541, 26] width 23 height 23
click at [1438, 163] on link "Active Orders" at bounding box center [1444, 174] width 206 height 22
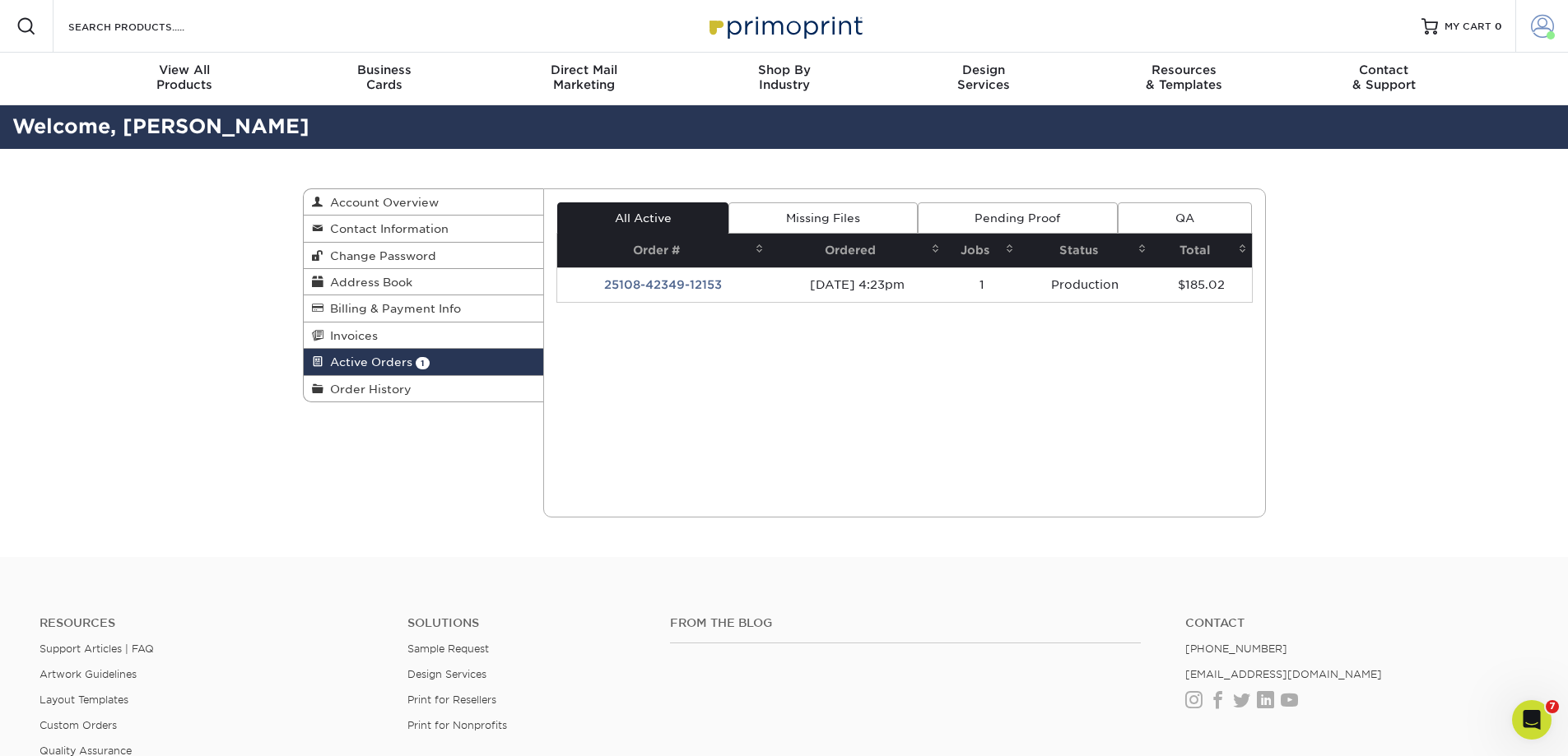
click at [1535, 27] on span at bounding box center [1541, 26] width 23 height 23
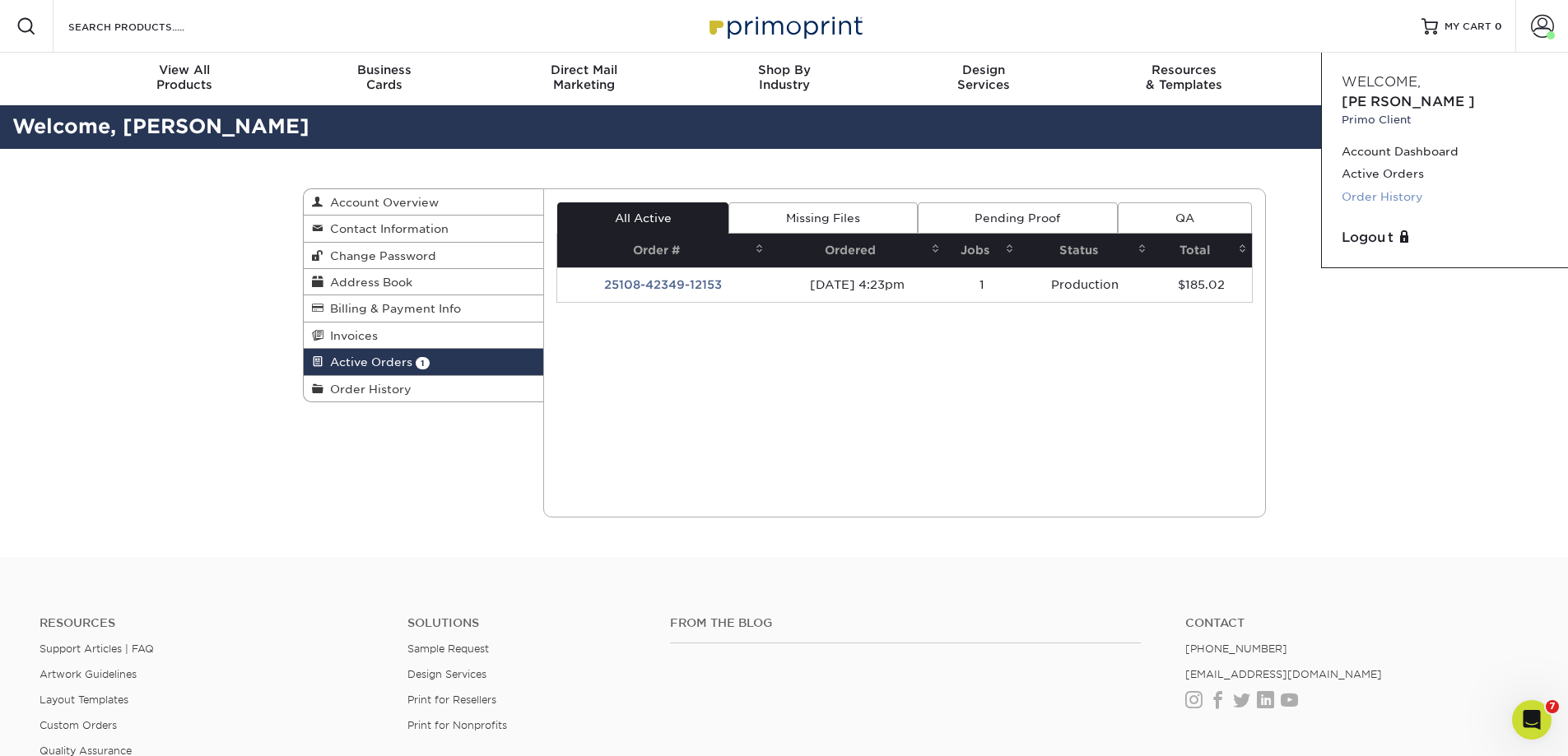
click at [1445, 186] on link "Order History" at bounding box center [1444, 197] width 206 height 22
click at [1407, 186] on link "Order History" at bounding box center [1444, 197] width 206 height 22
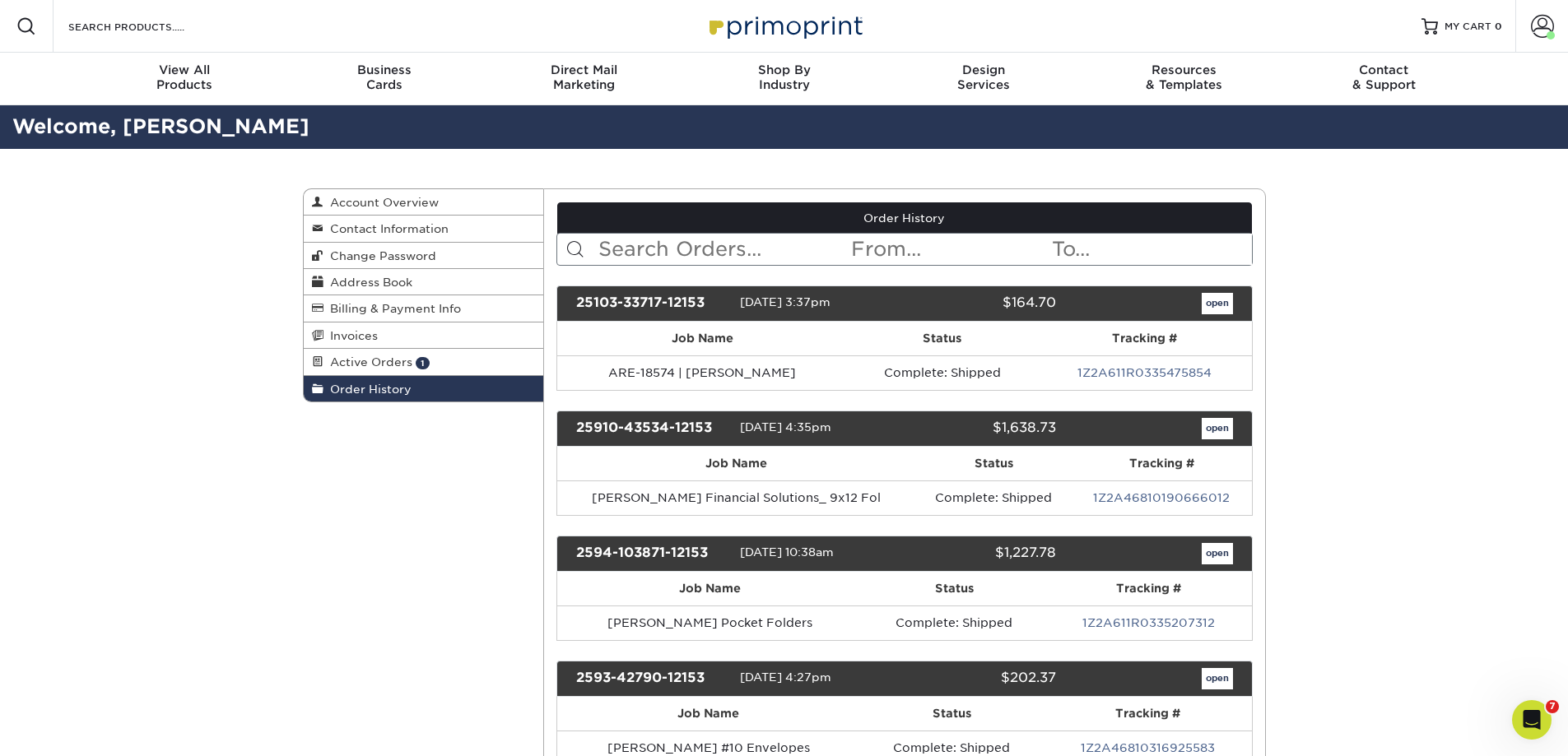
click at [718, 248] on input "text" at bounding box center [723, 250] width 253 height 31
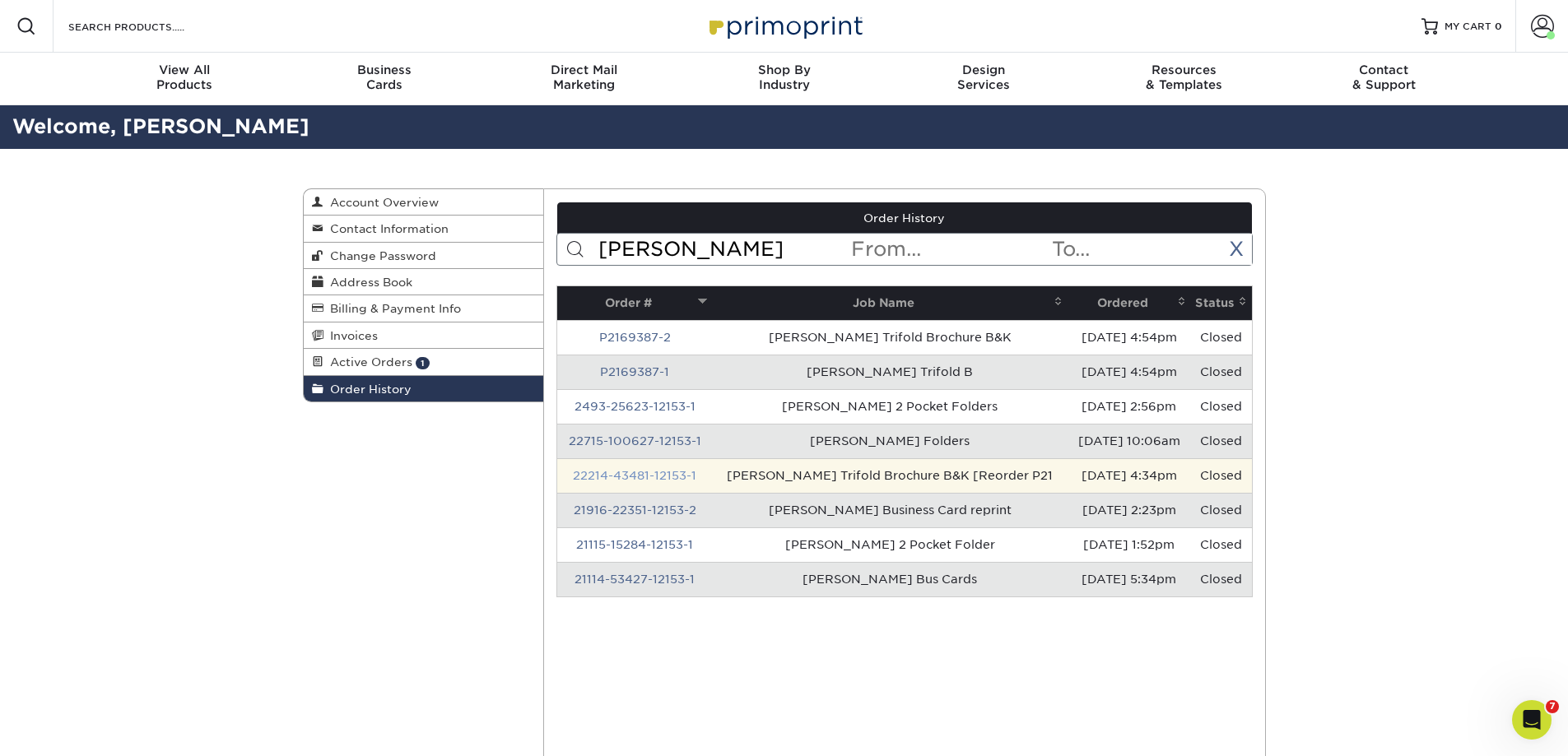
type input "baacke"
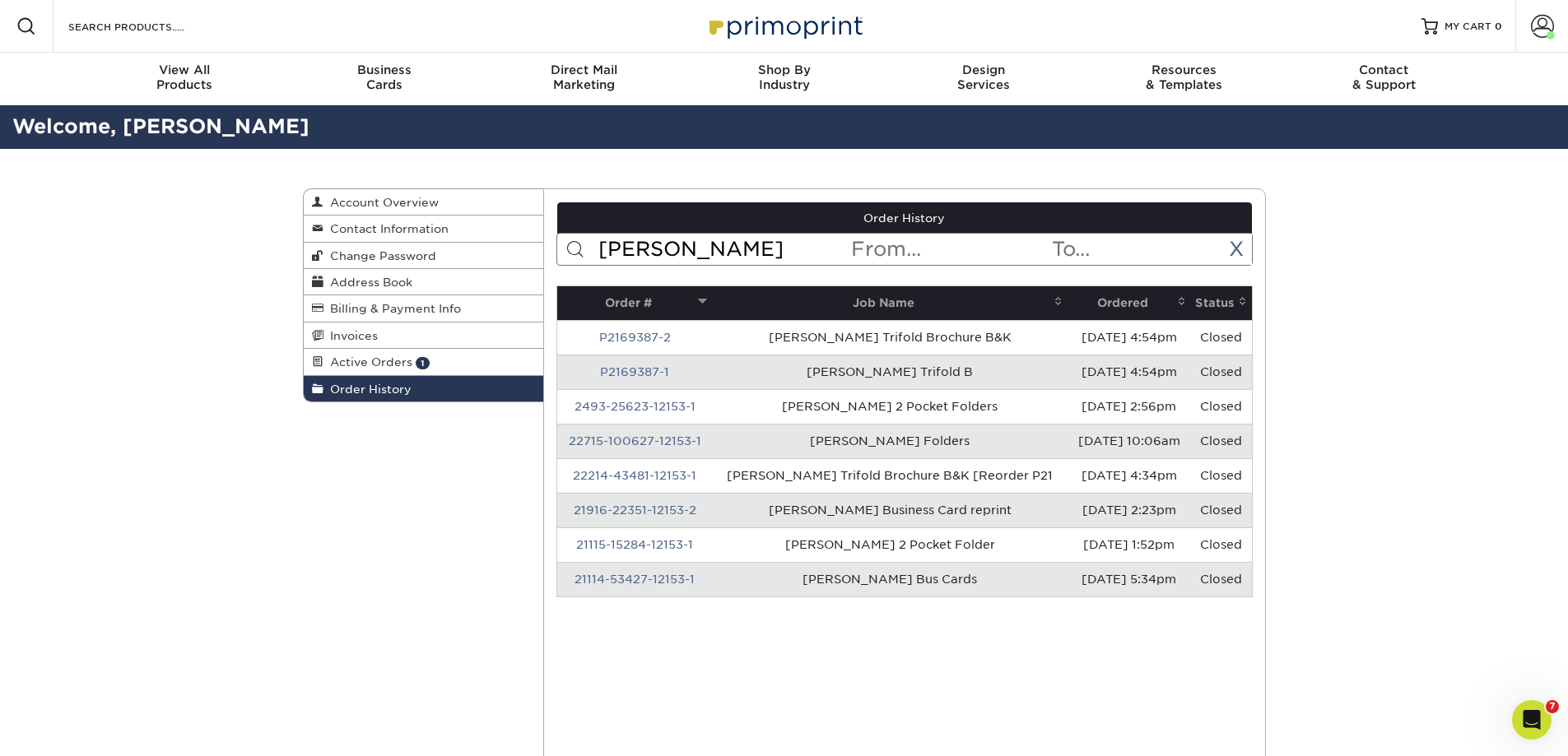
click at [668, 474] on link "22214-43481-12153-1" at bounding box center [634, 476] width 124 height 13
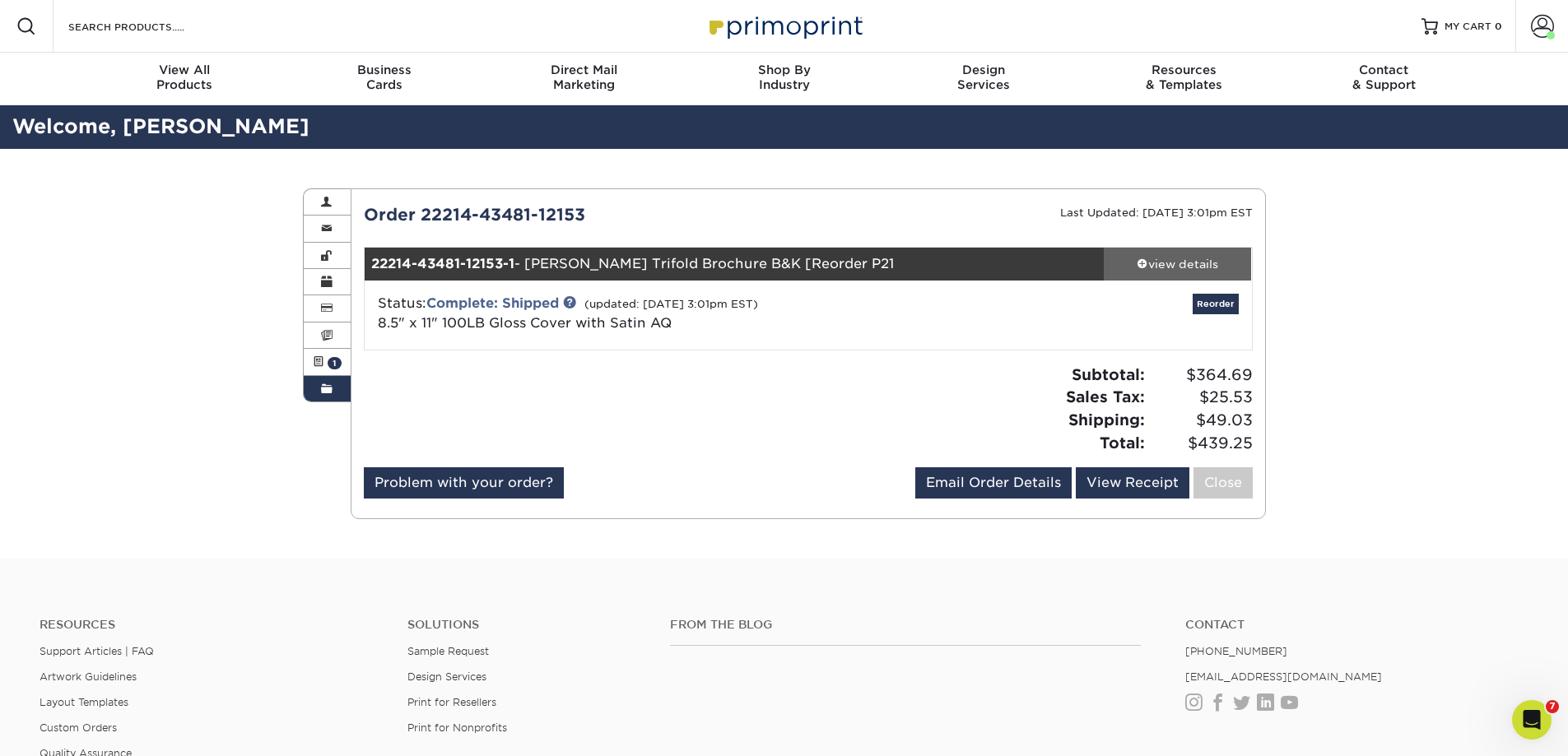
click at [1187, 256] on div "view details" at bounding box center [1177, 265] width 148 height 17
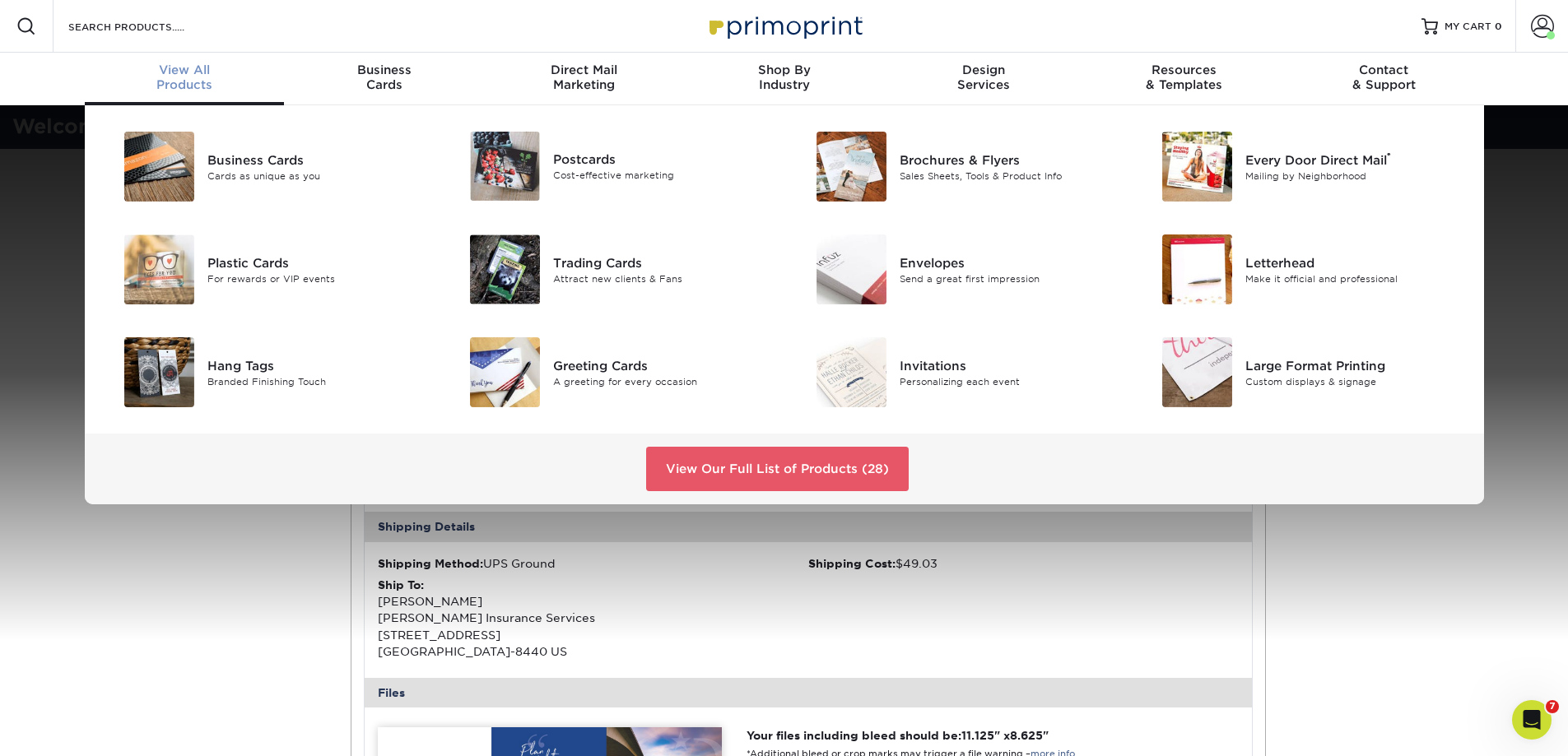
click at [180, 56] on link "View All Products" at bounding box center [184, 78] width 200 height 53
click at [925, 170] on div "Sales Sheets, Tools & Product Info" at bounding box center [1008, 175] width 218 height 14
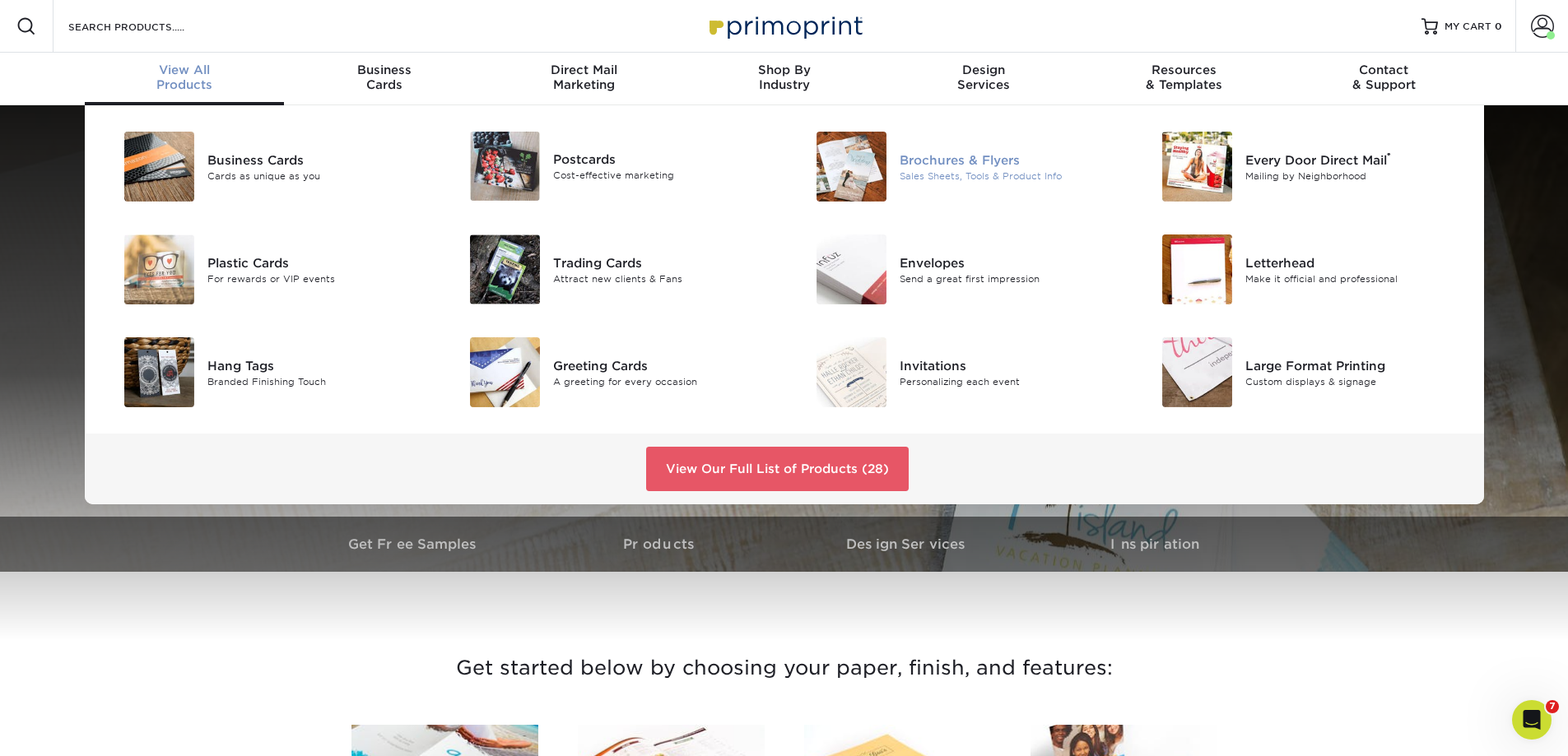
click at [955, 171] on div "Sales Sheets, Tools & Product Info" at bounding box center [1008, 175] width 218 height 14
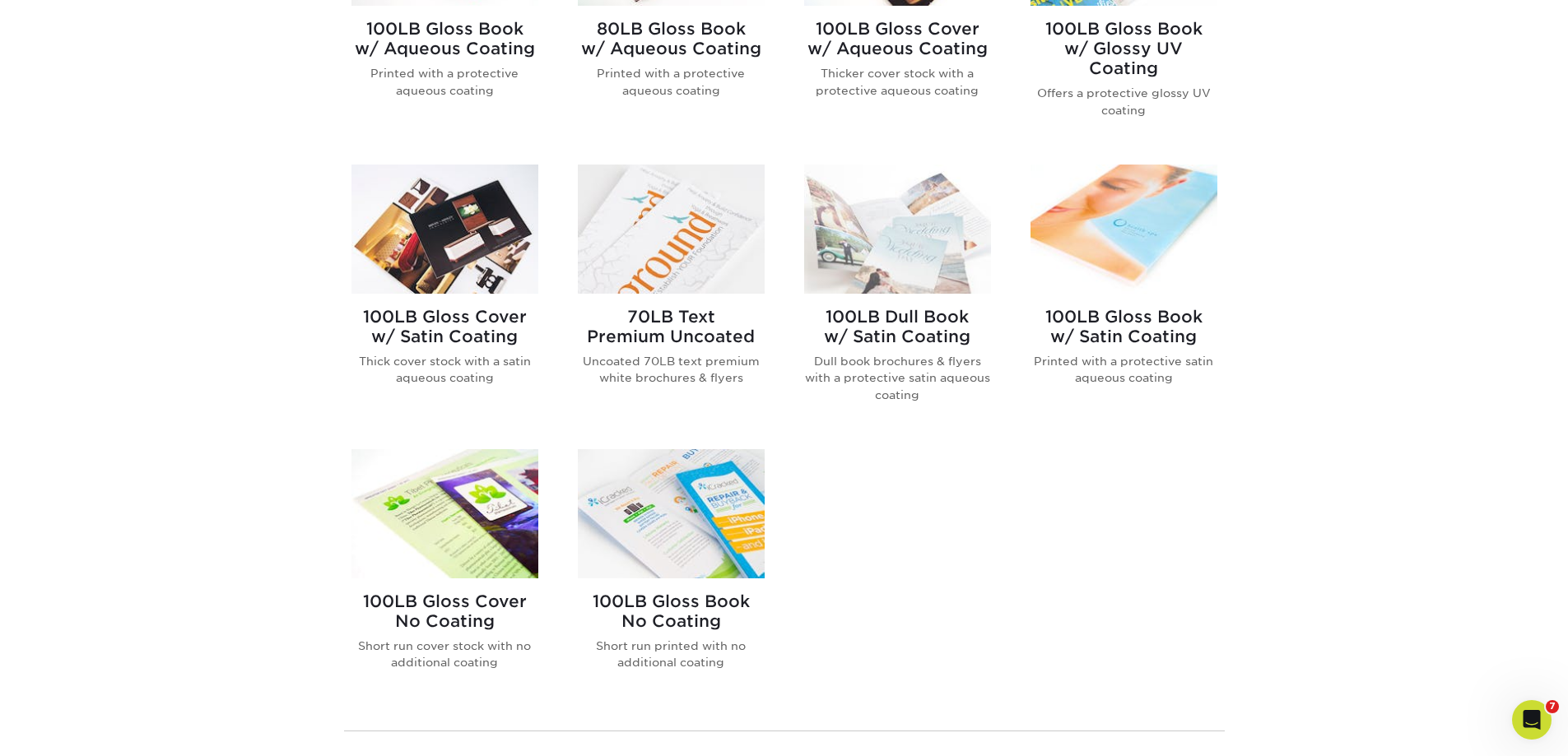
scroll to position [823, 0]
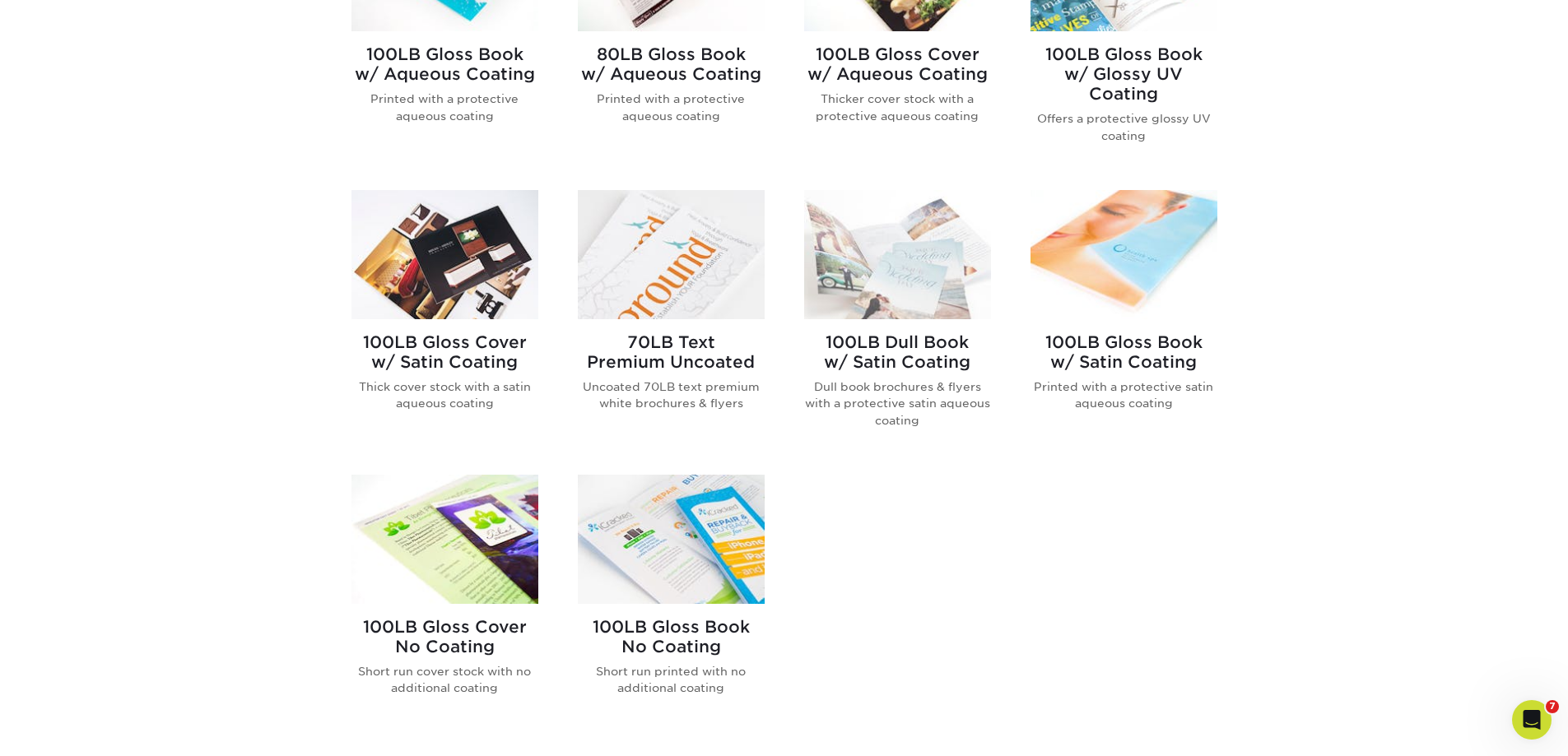
click at [1116, 351] on h2 "100LB Gloss Book w/ Satin Coating" at bounding box center [1124, 352] width 187 height 40
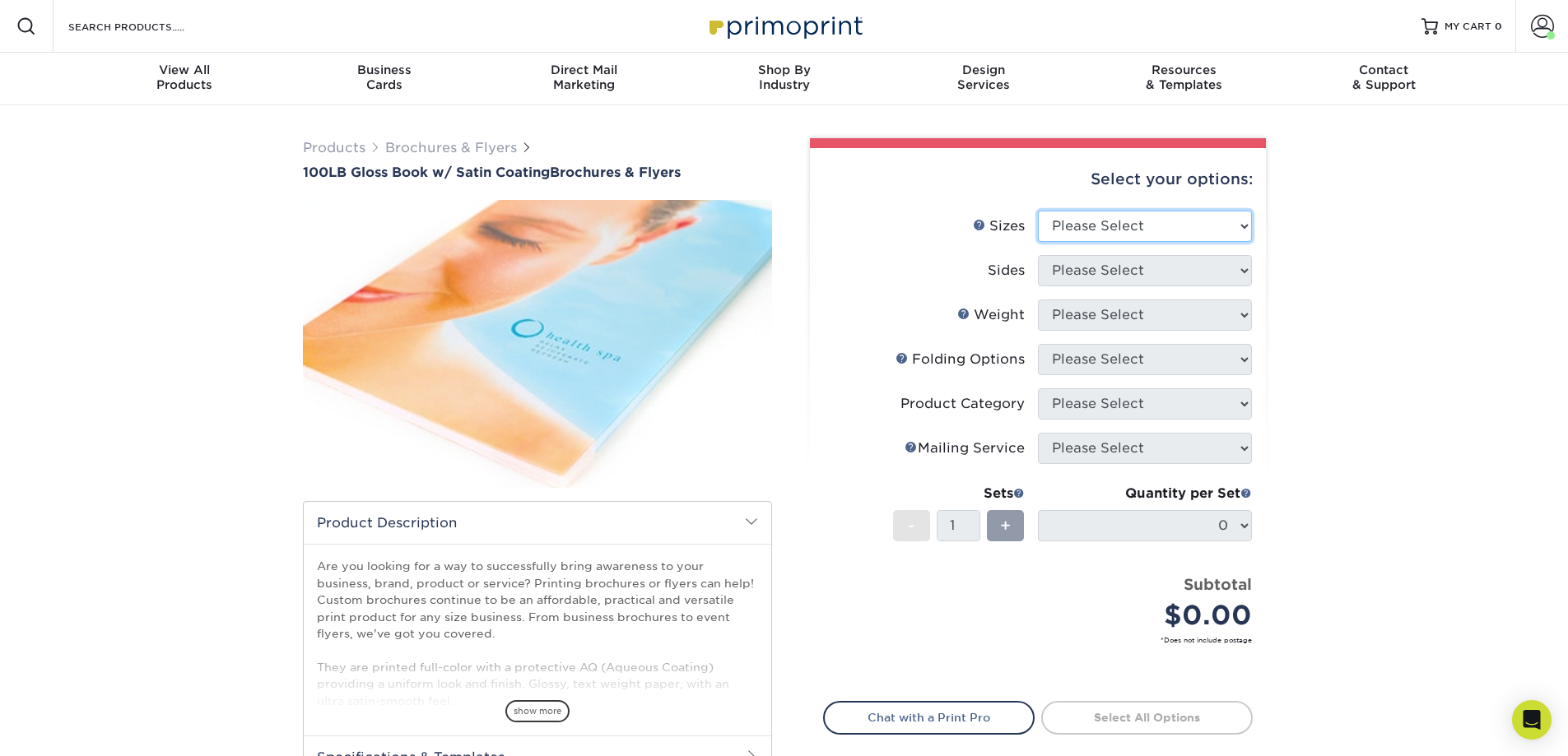
click at [1143, 225] on select "Please Select 3.67" x 8.5" 4" x 6" 4" x 8.5" 4" x 9" 4" x 11" 4.25" x 5.5" 4.25…" at bounding box center [1145, 227] width 214 height 31
select select "8.50x11.00"
click at [1038, 211] on select "Please Select 3.67" x 8.5" 4" x 6" 4" x 8.5" 4" x 9" 4" x 11" 4.25" x 5.5" 4.25…" at bounding box center [1145, 227] width 214 height 31
click at [1122, 272] on select "Please Select Print Both Sides Print Front Only" at bounding box center [1145, 271] width 214 height 31
select select "13abbda7-1d64-4f25-8bb2-c179b224825d"
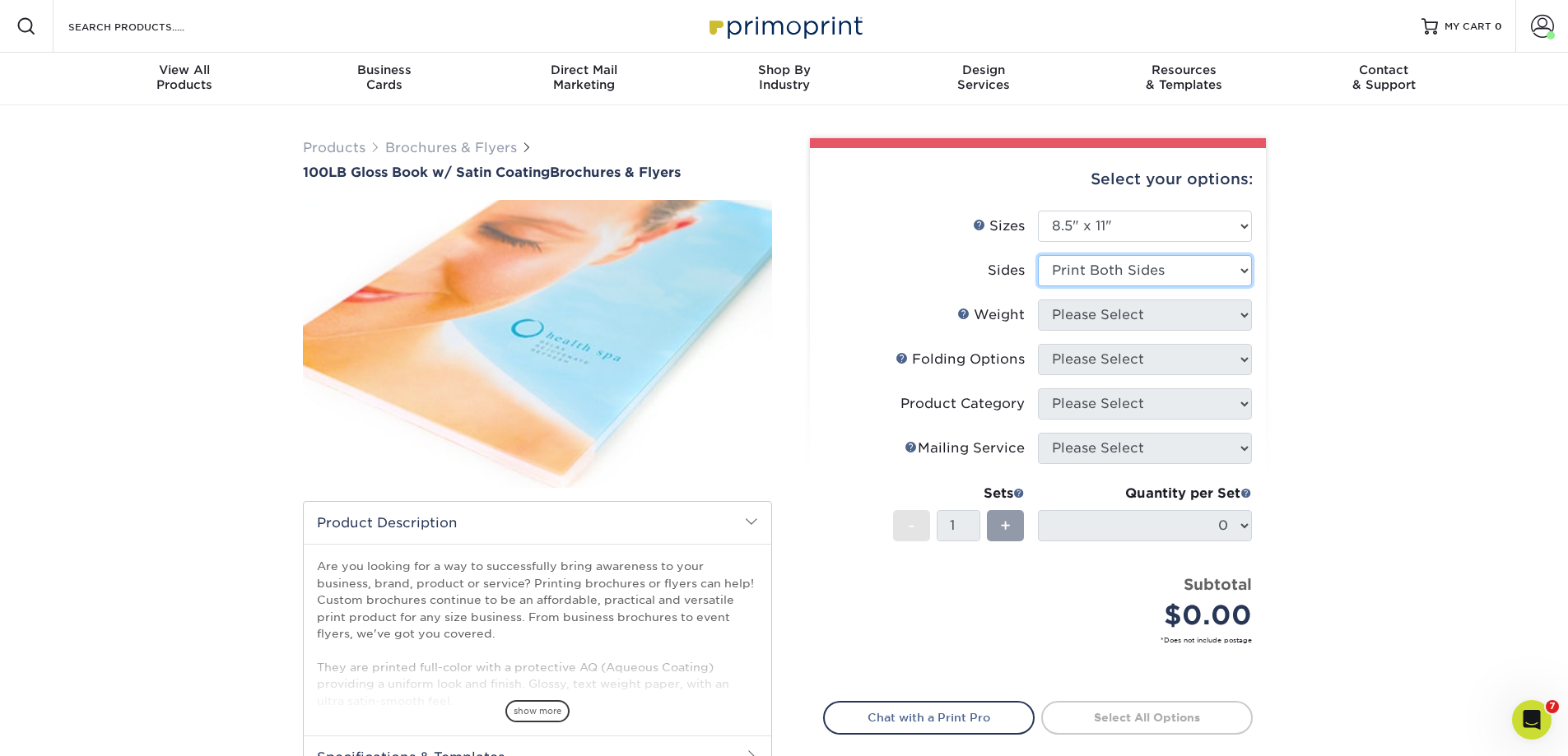
click at [1038, 255] on select "Please Select Print Both Sides Print Front Only" at bounding box center [1145, 271] width 214 height 31
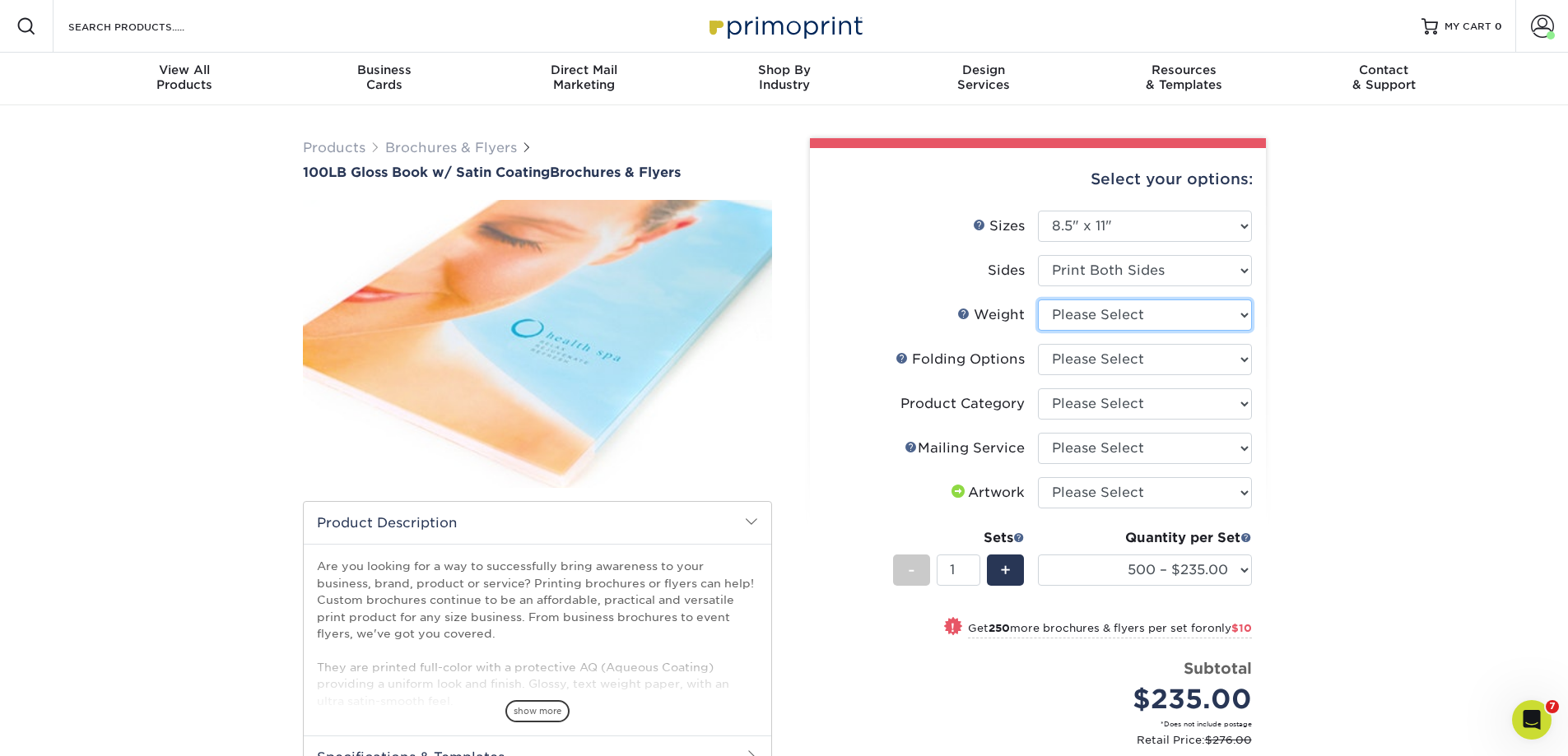
click at [1114, 315] on select "Please Select 100LB" at bounding box center [1145, 315] width 214 height 31
select select "100LB"
click at [1038, 300] on select "Please Select 100LB" at bounding box center [1145, 315] width 214 height 31
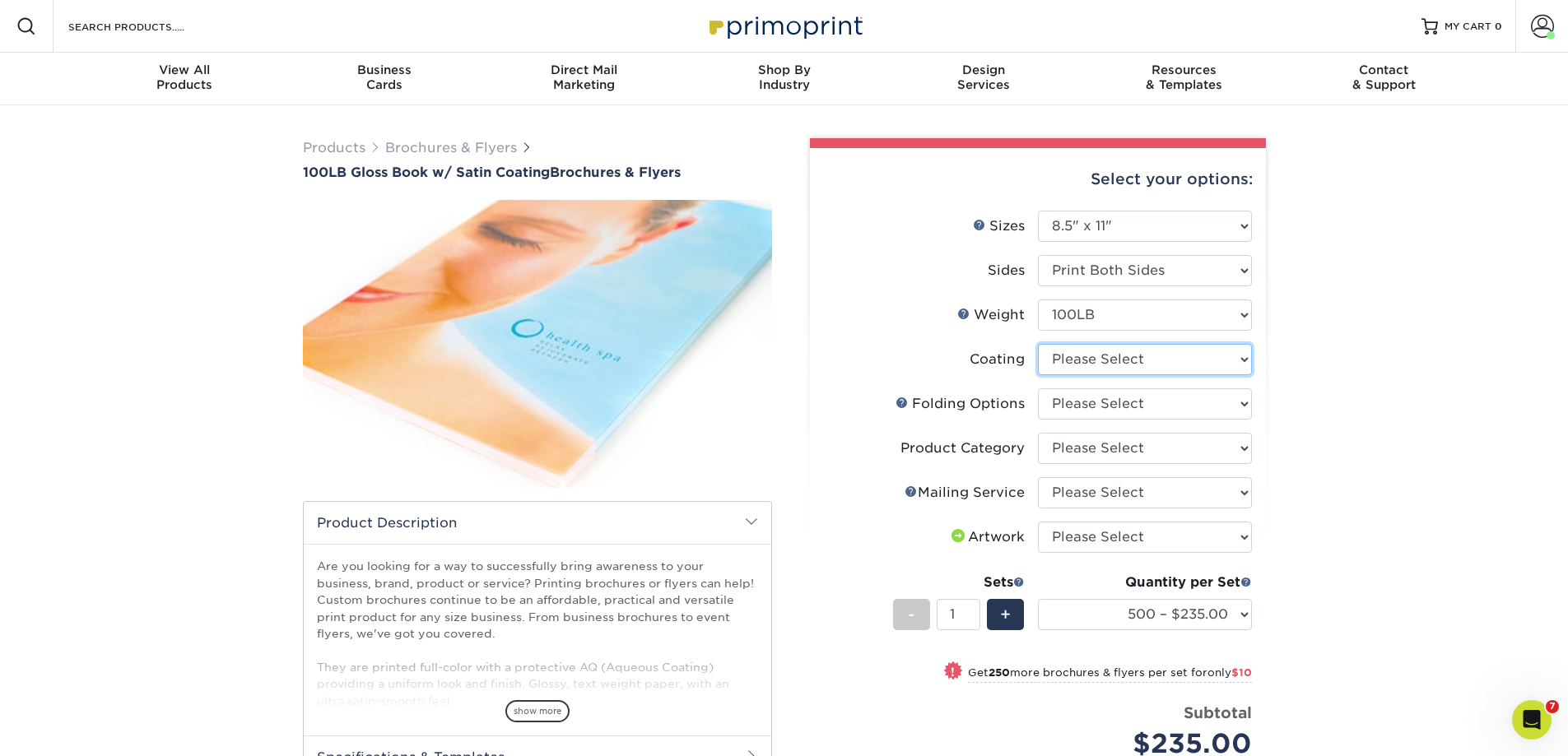
click at [1113, 362] on select at bounding box center [1145, 360] width 214 height 31
select select "1753ff32-3d28-4f95-990a-6fda0dbe3d7c"
click at [1038, 344] on select at bounding box center [1145, 360] width 214 height 31
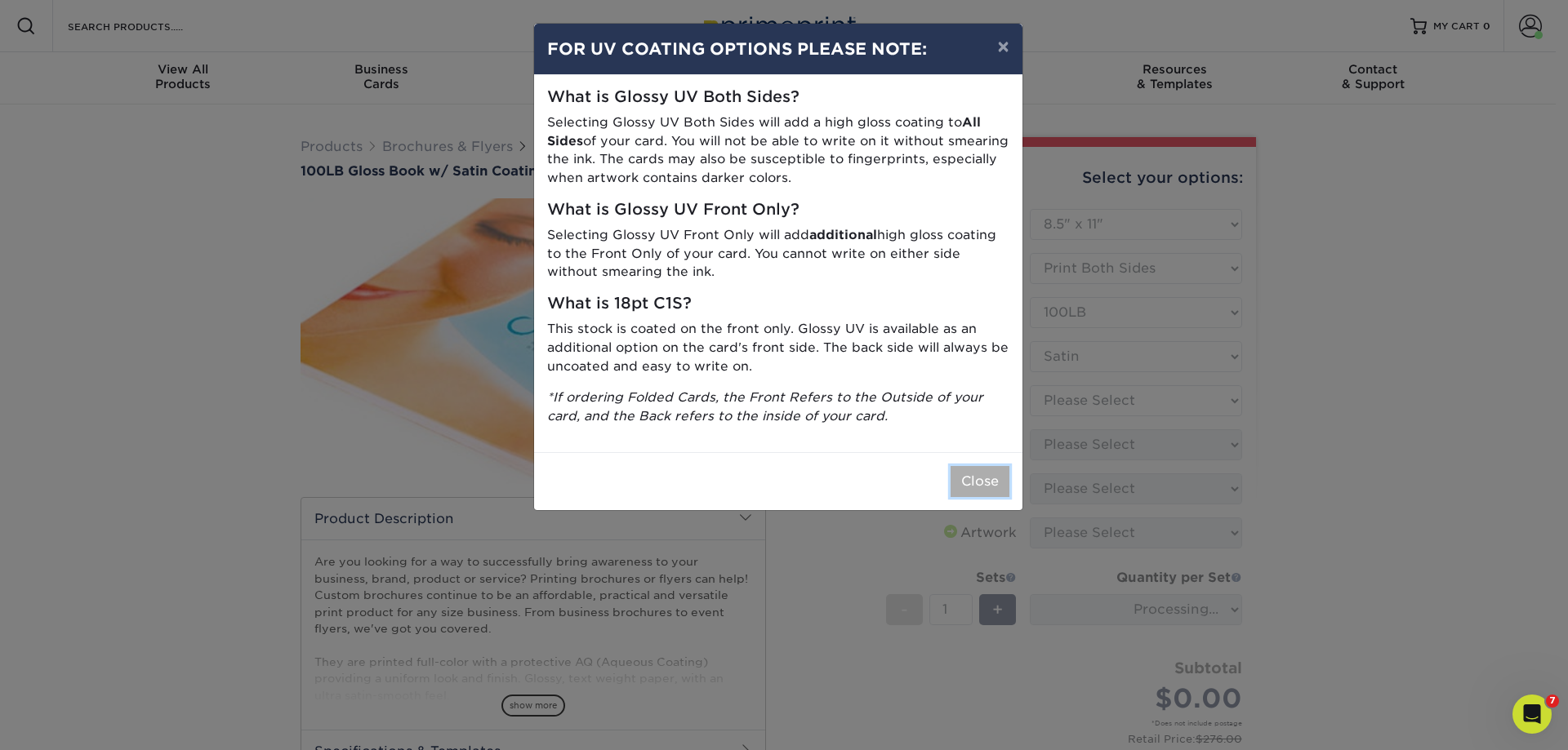
click at [962, 475] on button "Close" at bounding box center [980, 482] width 59 height 31
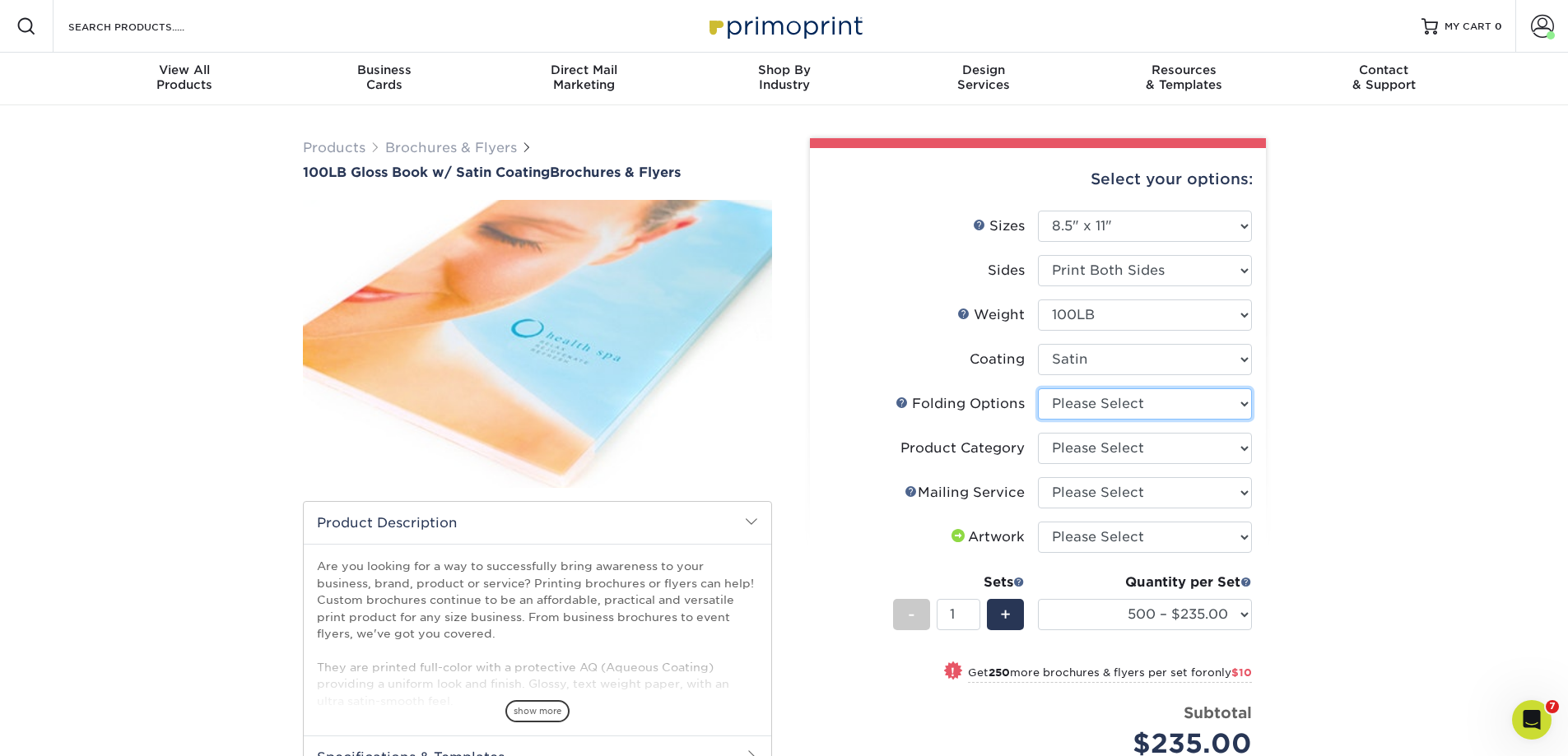
click at [1093, 407] on select "Please Select FLAT - No Folding Accordion Fold Half-Fold (Vertical) Half-Fold (…" at bounding box center [1145, 404] width 214 height 31
select select "6bd2fd9e-193e-4811-88f7-94c08206d735"
click at [1038, 388] on select "Please Select FLAT - No Folding Accordion Fold Half-Fold (Vertical) Half-Fold (…" at bounding box center [1145, 404] width 214 height 31
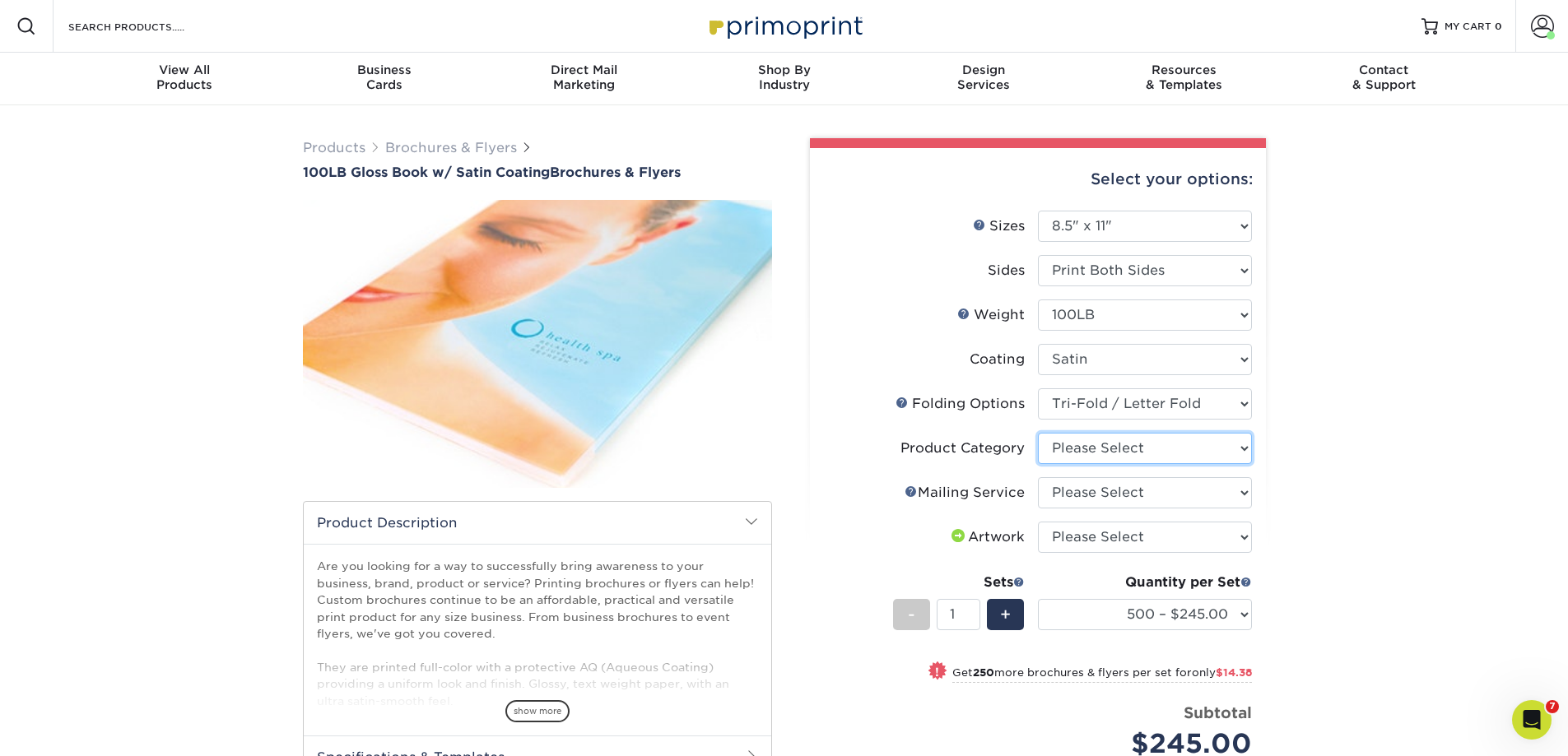
click at [1115, 446] on select "Please Select Flyers and Brochures" at bounding box center [1145, 449] width 214 height 31
select select "1a668080-6b7c-4174-b399-2c3833b27ef4"
click at [1038, 433] on select "Please Select Flyers and Brochures" at bounding box center [1145, 449] width 214 height 31
click at [1108, 487] on select "Please Select No Direct Mailing Service No, I will mail/stamp/imprint Direct Ma…" at bounding box center [1145, 493] width 214 height 31
select select "3e5e9bdd-d78a-4c28-a41d-fe1407925ca6"
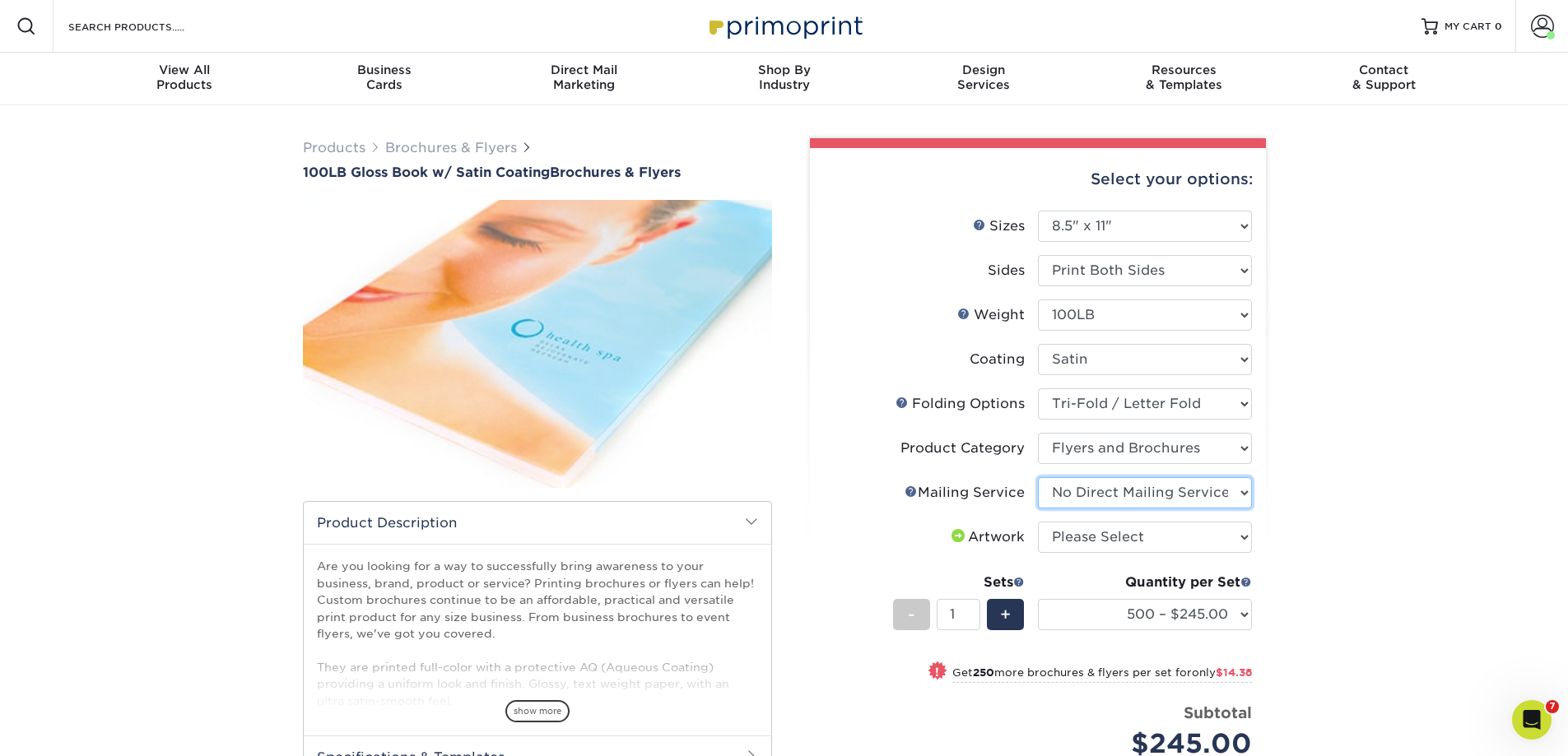
click at [1038, 478] on select "Please Select No Direct Mailing Service No, I will mail/stamp/imprint Direct Ma…" at bounding box center [1145, 493] width 214 height 31
click at [1108, 537] on select "Please Select I will upload files I need a design - $175" at bounding box center [1145, 537] width 214 height 31
select select "upload"
click at [1038, 522] on select "Please Select I will upload files I need a design - $175" at bounding box center [1145, 537] width 214 height 31
click at [1242, 609] on select "500 – $245.00 750 – $259.38 1000 – $286.75 1500 – $370.75 2000 – $357.75 2500 –…" at bounding box center [1145, 615] width 214 height 31
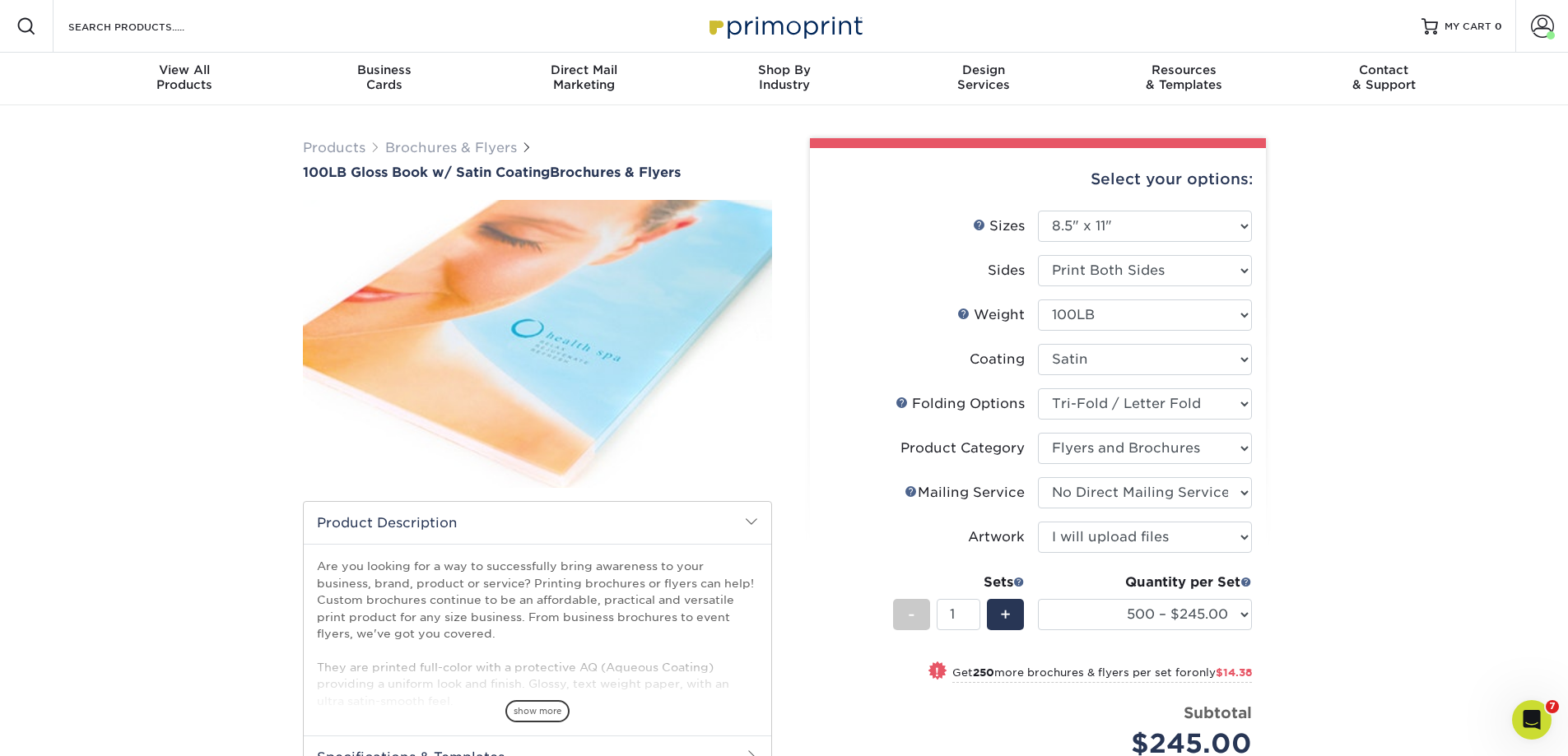
click at [1399, 345] on div "Products Brochures & Flyers 100LB Gloss Book w/ Satin Coating Brochures & Flyer…" at bounding box center [784, 571] width 1568 height 932
